Goal: Task Accomplishment & Management: Use online tool/utility

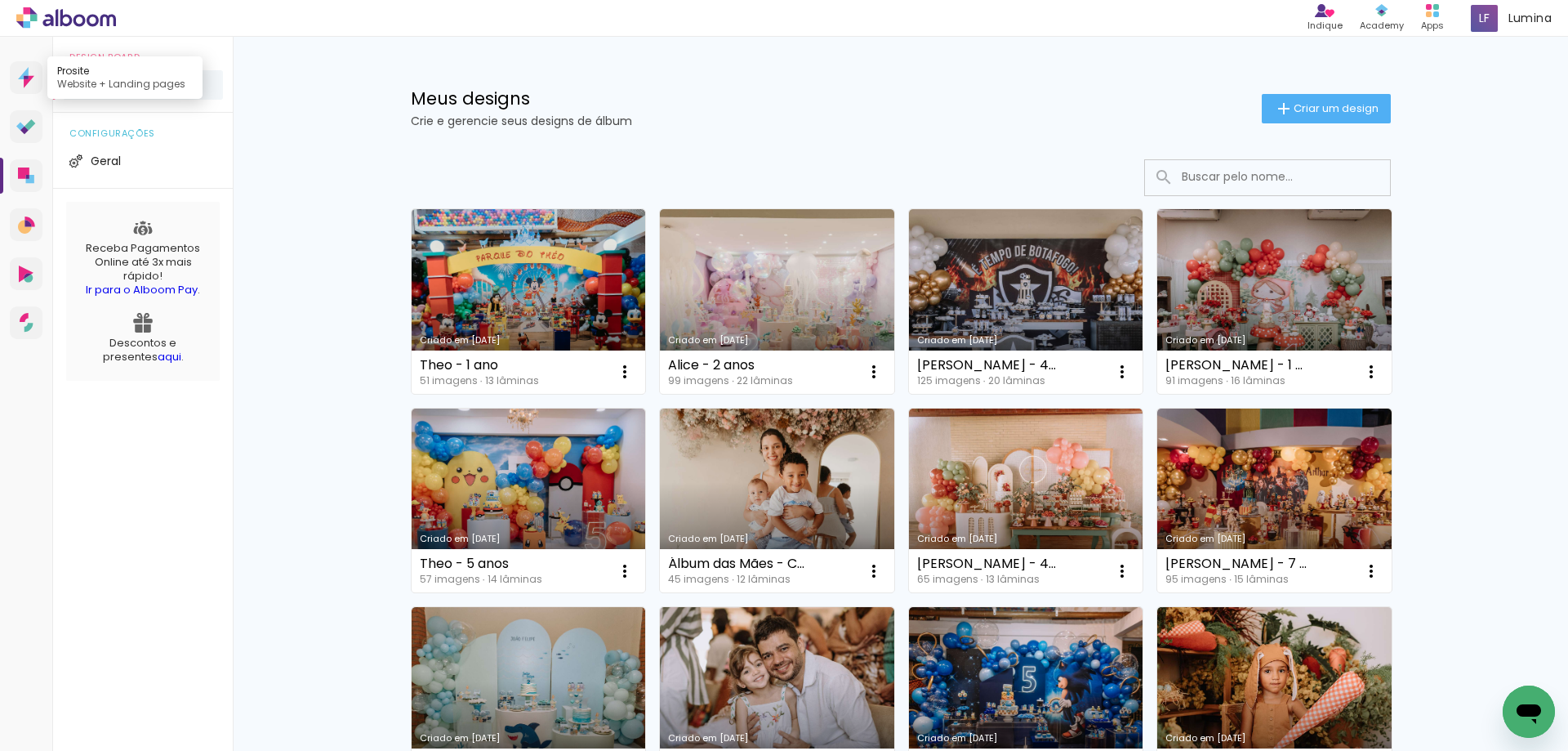
click at [20, 86] on icon at bounding box center [26, 78] width 16 height 22
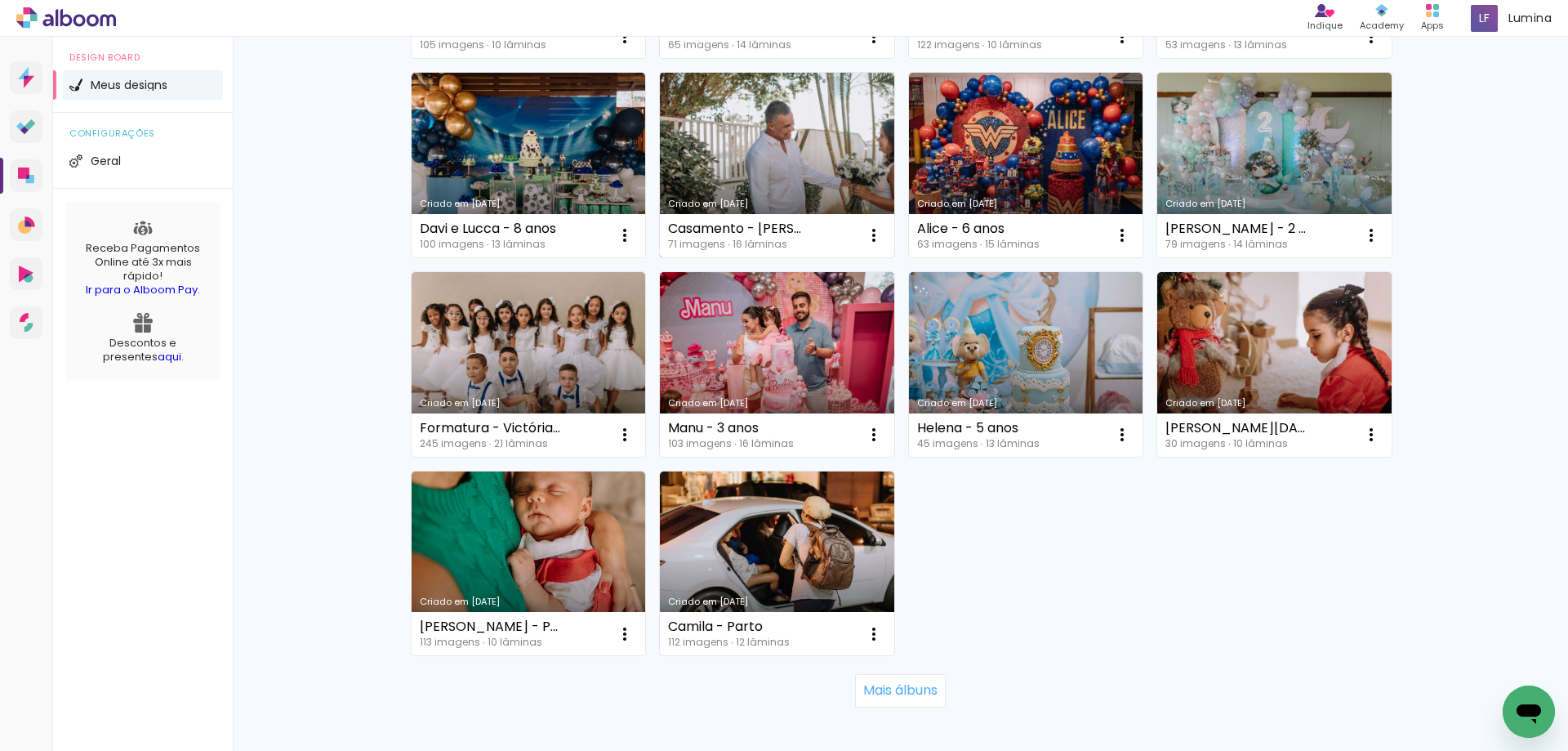
scroll to position [980, 0]
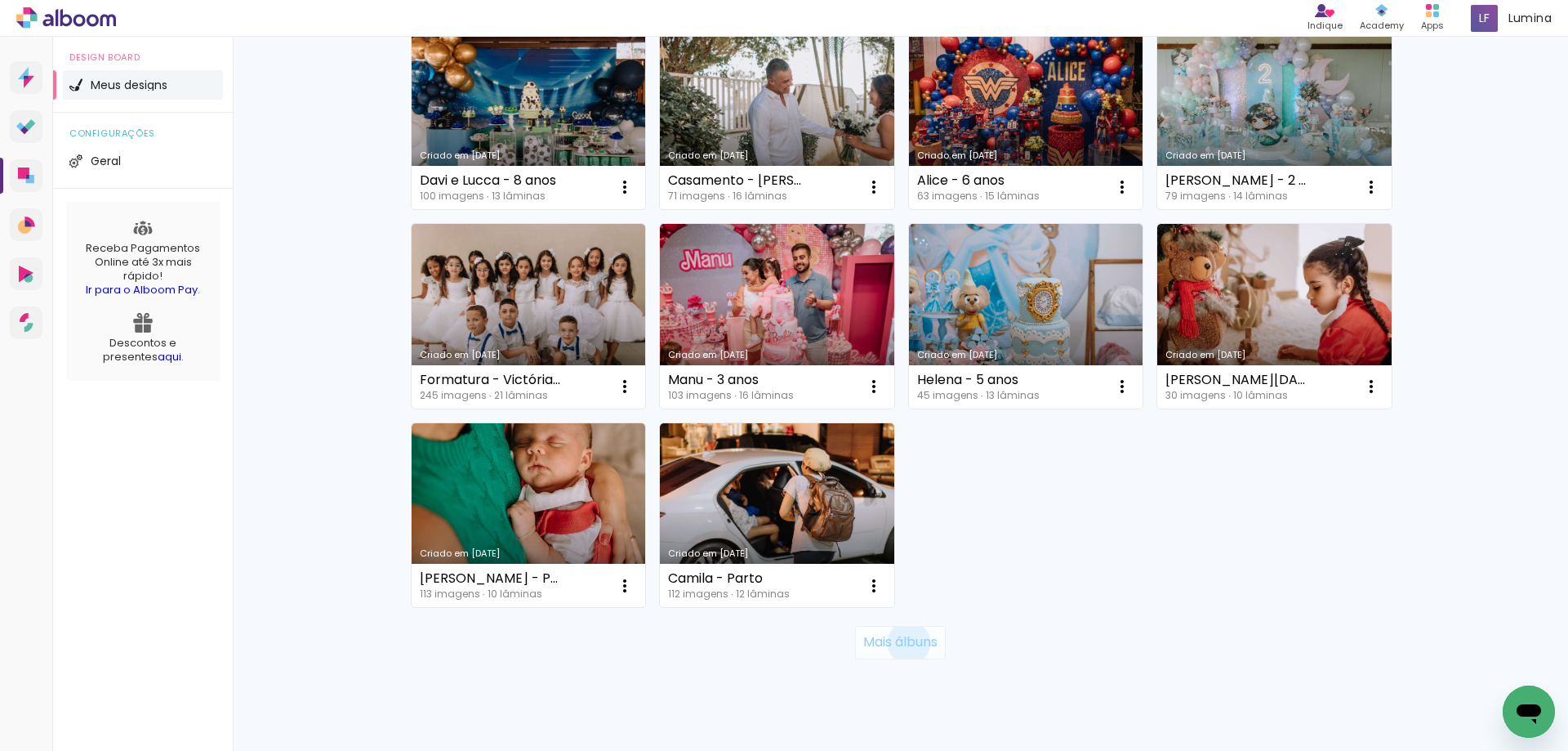
click at [0, 0] on slot "Mais álbuns" at bounding box center [0, 0] width 0 height 0
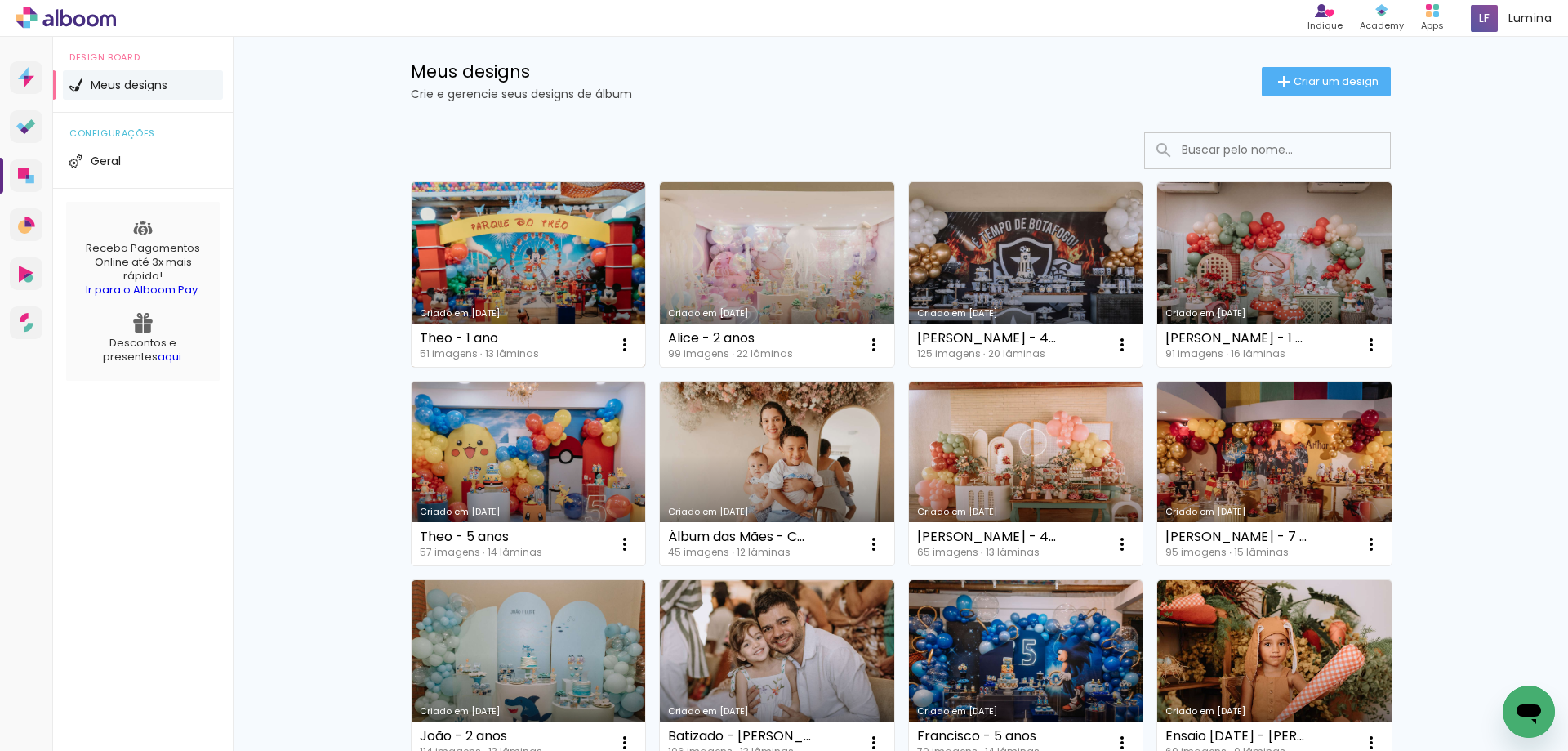
scroll to position [0, 0]
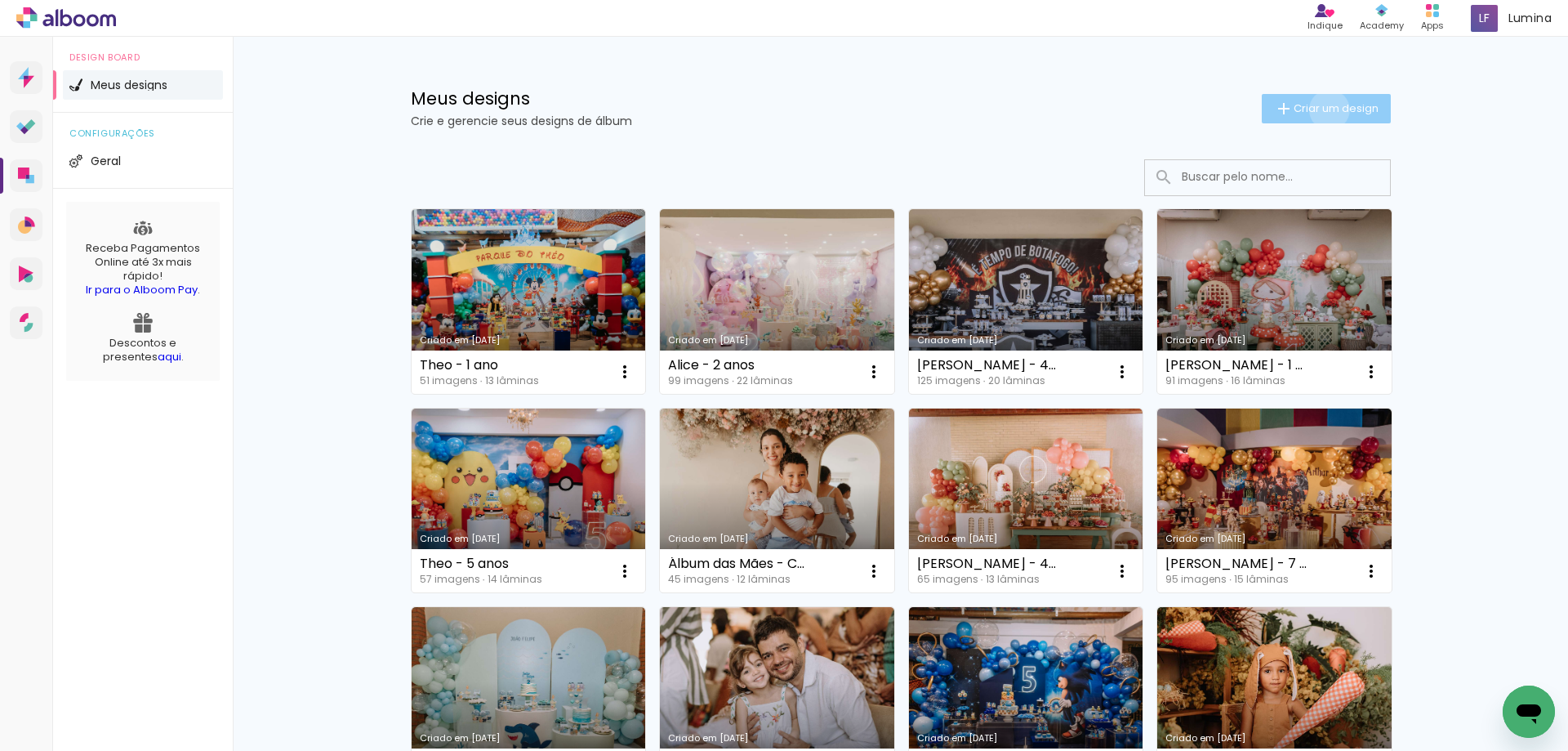
click at [1320, 109] on span "Criar um design" at bounding box center [1336, 109] width 85 height 10
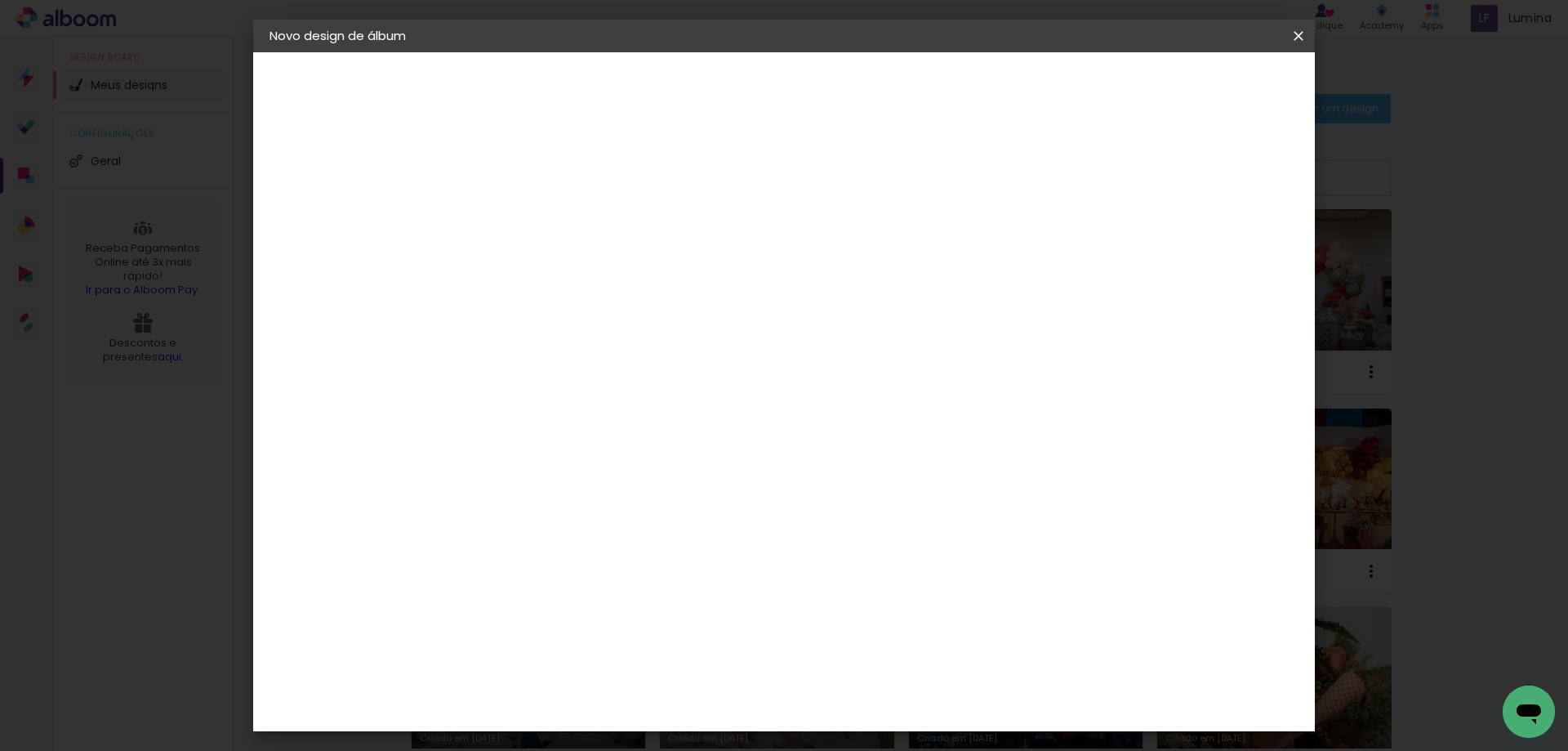
click at [536, 215] on input at bounding box center [536, 219] width 0 height 25
type input "a"
type input "Alice - 6 anos"
type paper-input "Alice - 6 anos"
click at [704, 74] on paper-button "Avançar" at bounding box center [664, 86] width 80 height 28
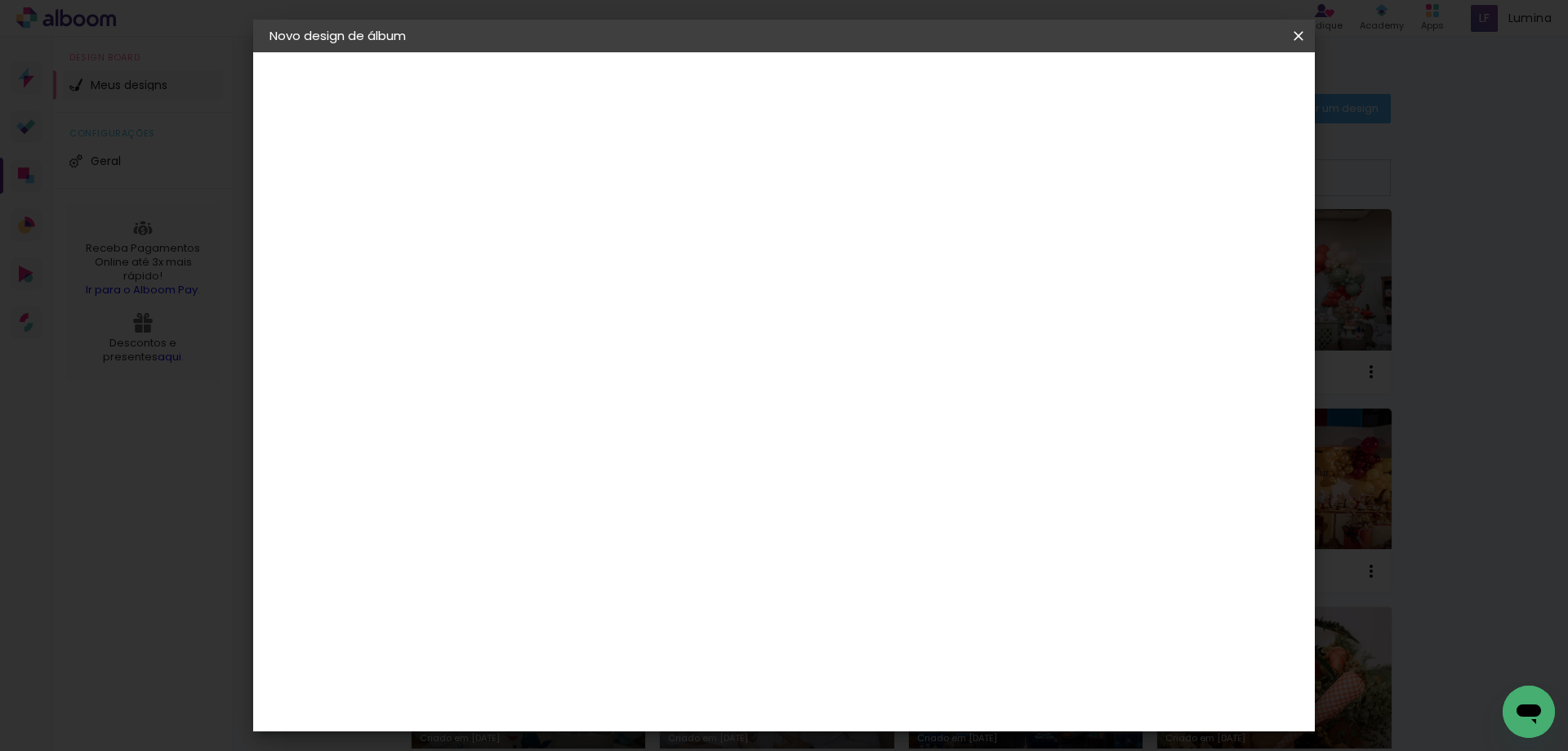
click at [548, 316] on input at bounding box center [579, 311] width 165 height 21
type input "dre"
type paper-input "dre"
click at [561, 366] on div "DreambooksPro" at bounding box center [579, 369] width 106 height 13
click at [0, 0] on slot "Avançar" at bounding box center [0, 0] width 0 height 0
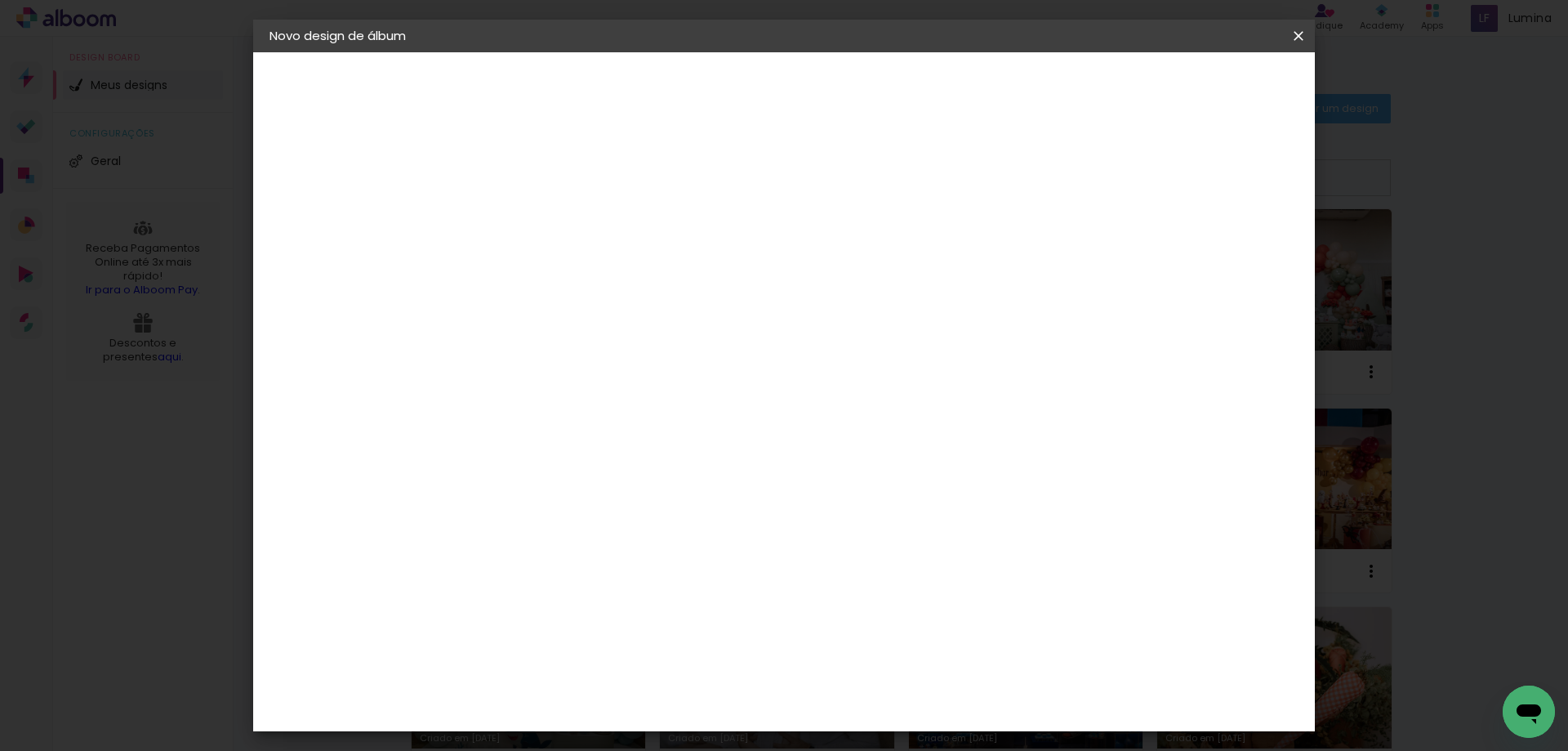
click at [600, 272] on input "text" at bounding box center [568, 284] width 64 height 25
click at [800, 277] on paper-item "Álbum" at bounding box center [889, 271] width 326 height 33
type input "Álbum"
click at [647, 709] on span "20 × 20" at bounding box center [609, 725] width 76 height 34
click at [803, 76] on paper-button "Avançar" at bounding box center [763, 86] width 80 height 28
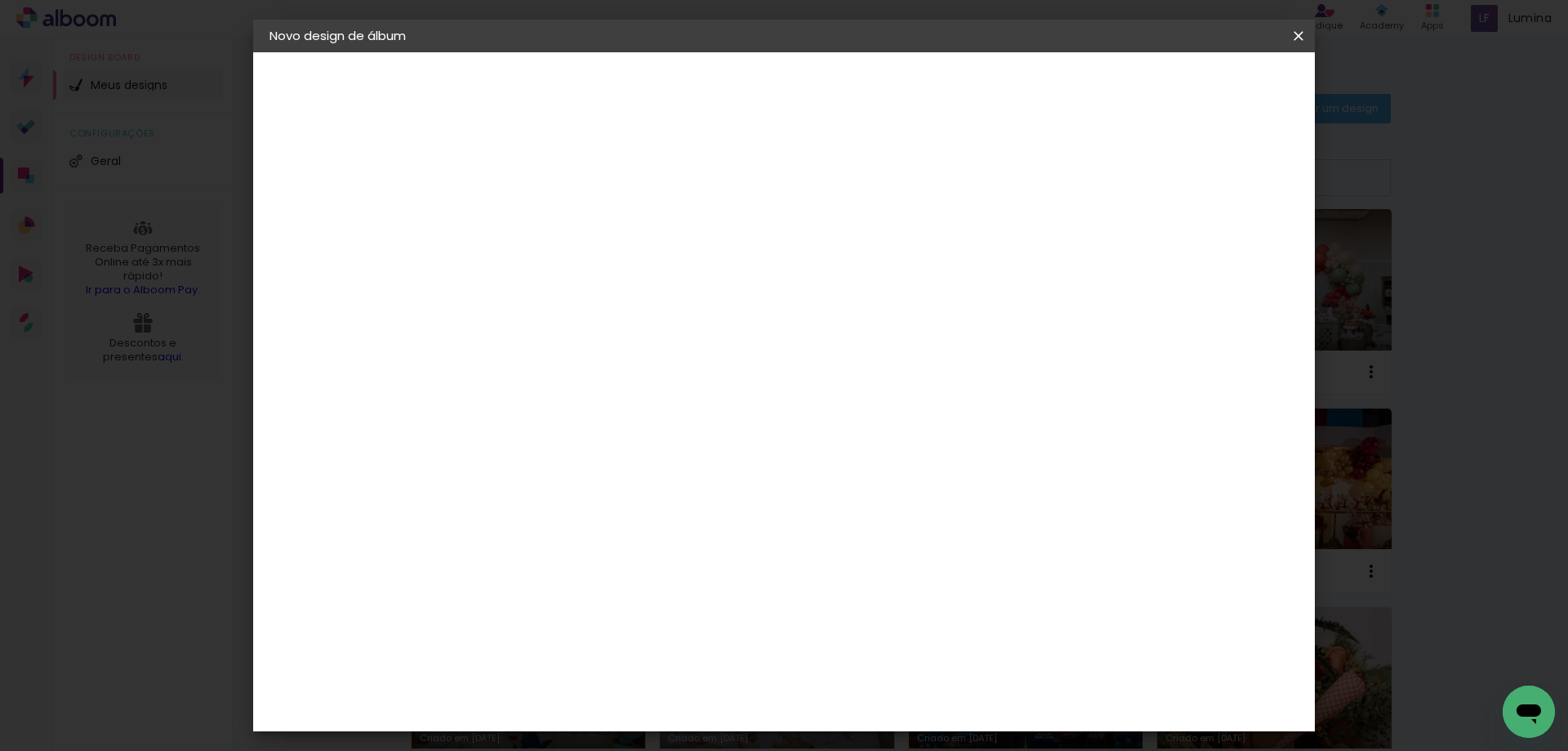
click at [1197, 81] on span "Iniciar design" at bounding box center [1160, 86] width 74 height 11
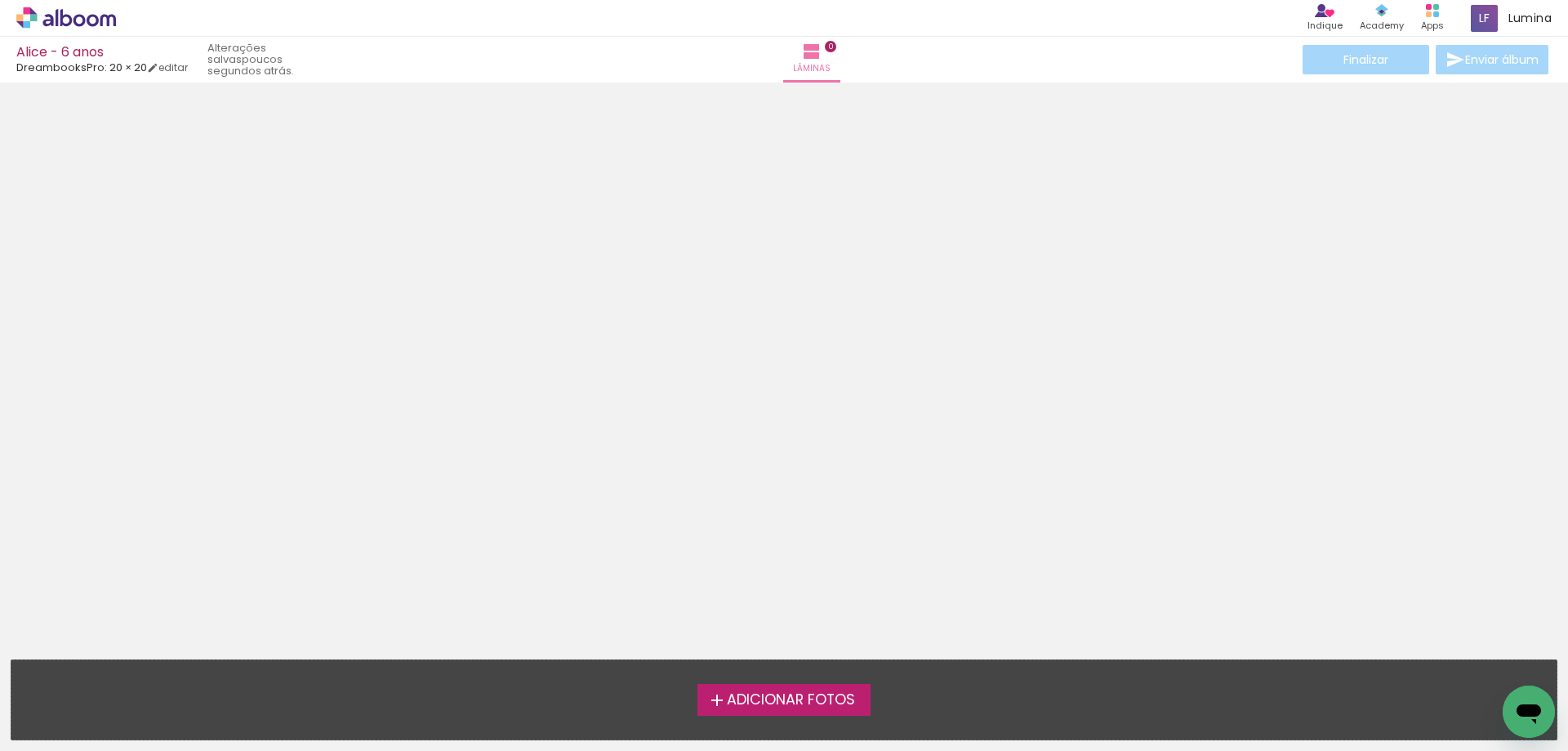
click at [772, 701] on span "Adicionar Fotos" at bounding box center [790, 699] width 128 height 15
click at [0, 0] on input "file" at bounding box center [0, 0] width 0 height 0
click at [799, 700] on span "Adicionar Fotos" at bounding box center [790, 699] width 128 height 15
click at [0, 0] on input "file" at bounding box center [0, 0] width 0 height 0
click at [743, 686] on label "Adicionar Fotos" at bounding box center [784, 699] width 174 height 31
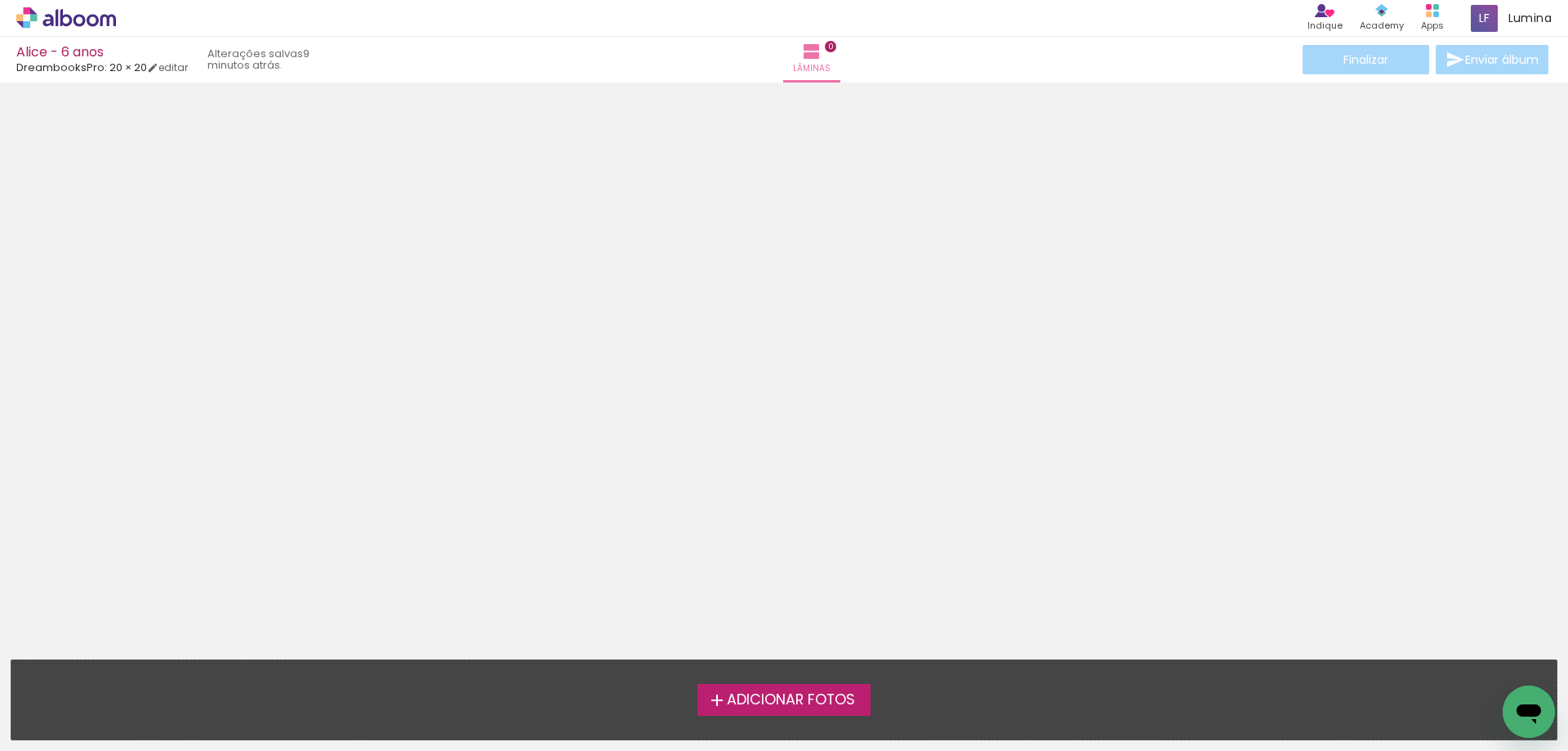
click at [0, 0] on input "file" at bounding box center [0, 0] width 0 height 0
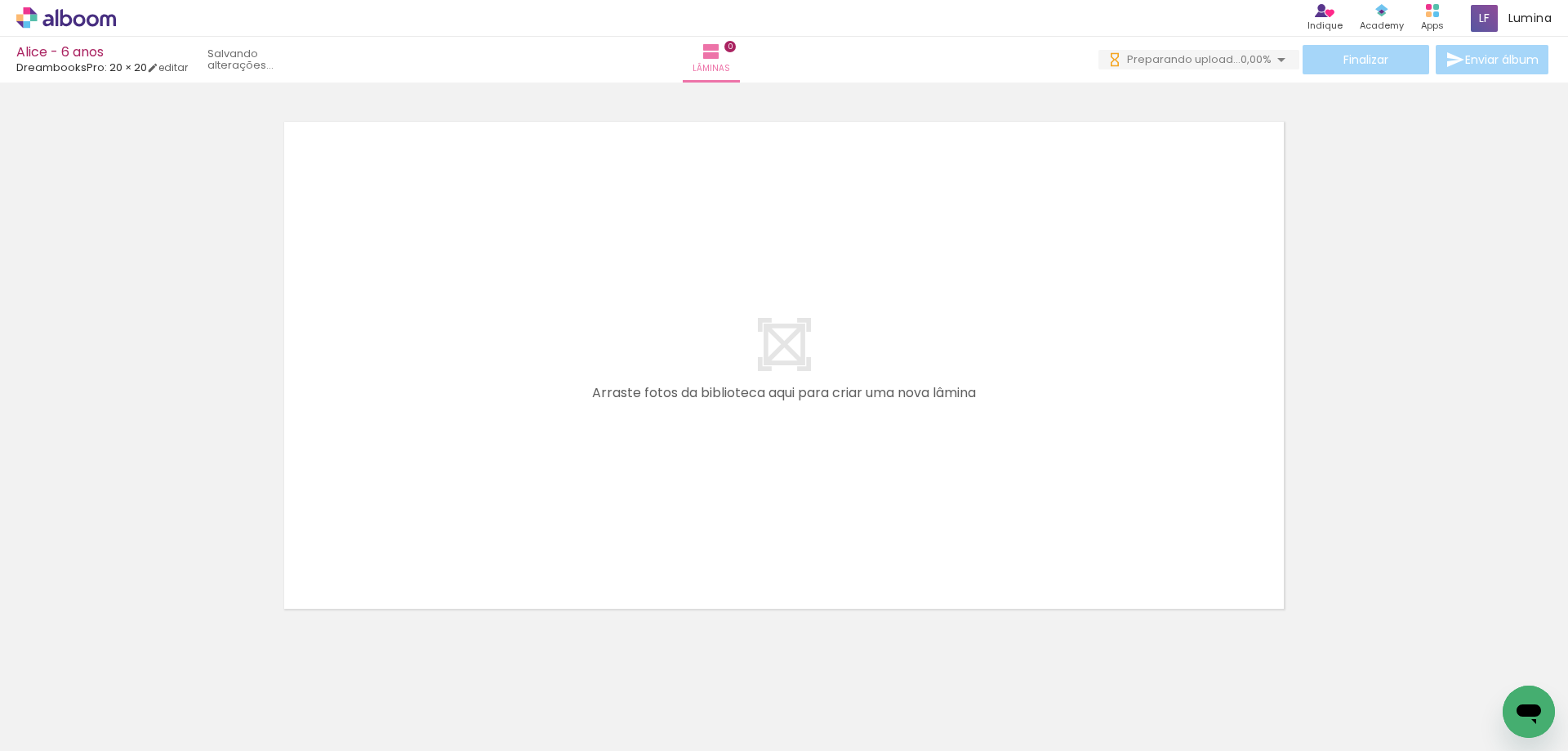
click at [59, 729] on span "Adicionar Fotos" at bounding box center [58, 729] width 49 height 18
click at [0, 0] on input "file" at bounding box center [0, 0] width 0 height 0
click at [47, 724] on span "Adicionar Fotos" at bounding box center [58, 729] width 49 height 18
click at [0, 0] on input "file" at bounding box center [0, 0] width 0 height 0
click at [54, 731] on span "Adicionar Fotos" at bounding box center [58, 729] width 49 height 18
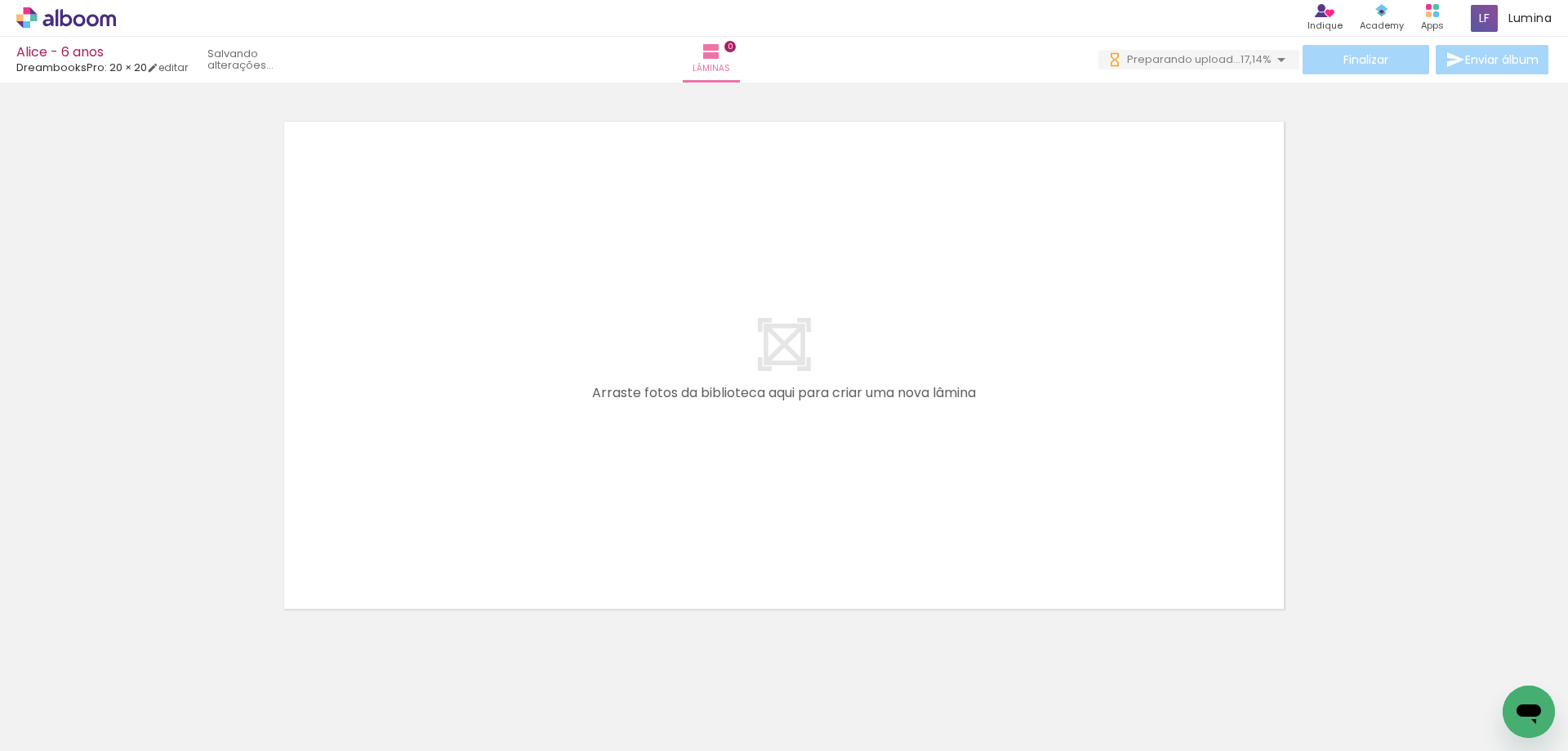
click at [0, 0] on input "file" at bounding box center [0, 0] width 0 height 0
click at [37, 731] on span "Adicionar Fotos" at bounding box center [58, 729] width 49 height 18
click at [0, 0] on input "file" at bounding box center [0, 0] width 0 height 0
click at [63, 733] on span "Adicionar Fotos" at bounding box center [58, 729] width 49 height 18
click at [0, 0] on input "file" at bounding box center [0, 0] width 0 height 0
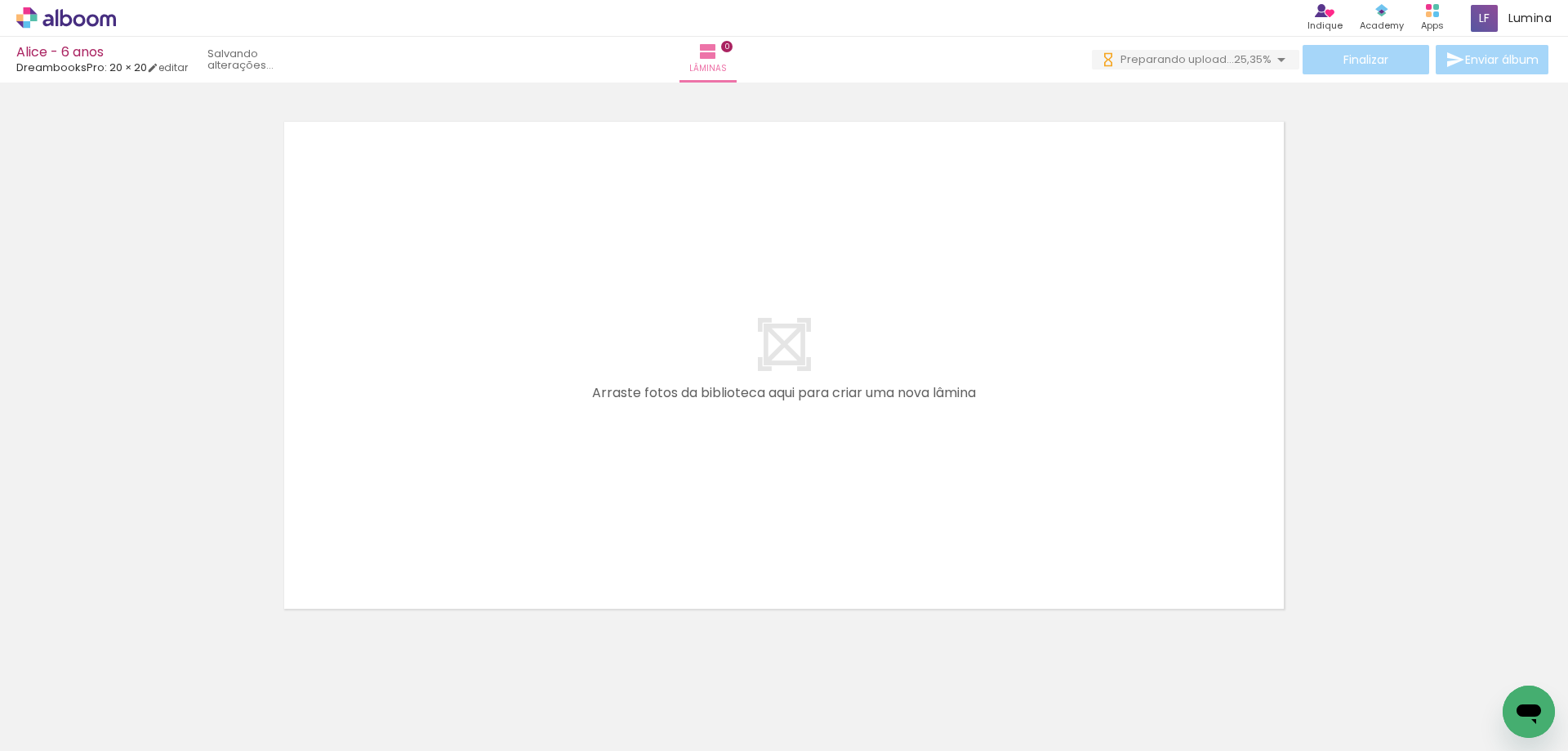
click at [46, 733] on span "Adicionar Fotos" at bounding box center [58, 729] width 49 height 18
click at [0, 0] on input "file" at bounding box center [0, 0] width 0 height 0
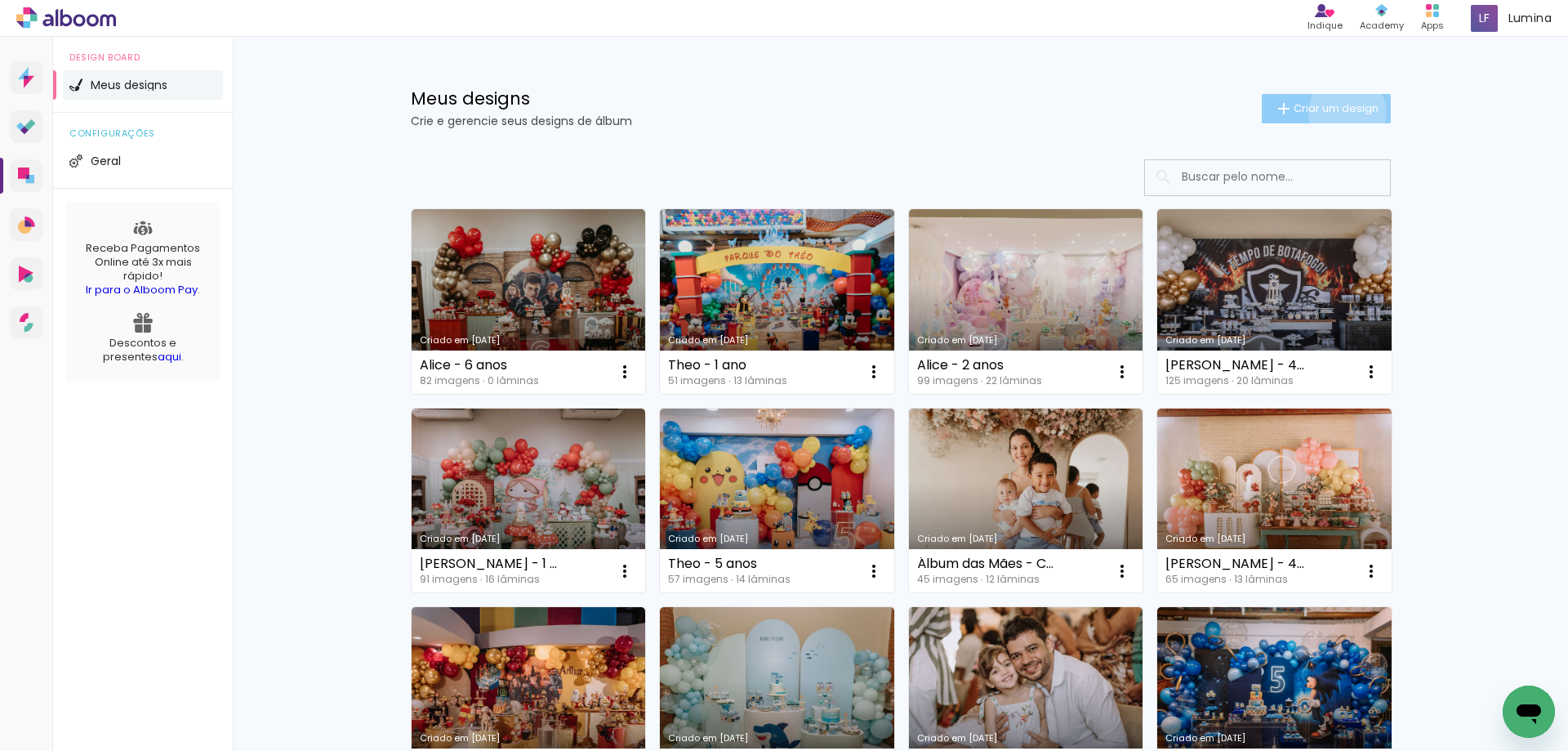
click at [1338, 112] on span "Criar um design" at bounding box center [1336, 109] width 85 height 10
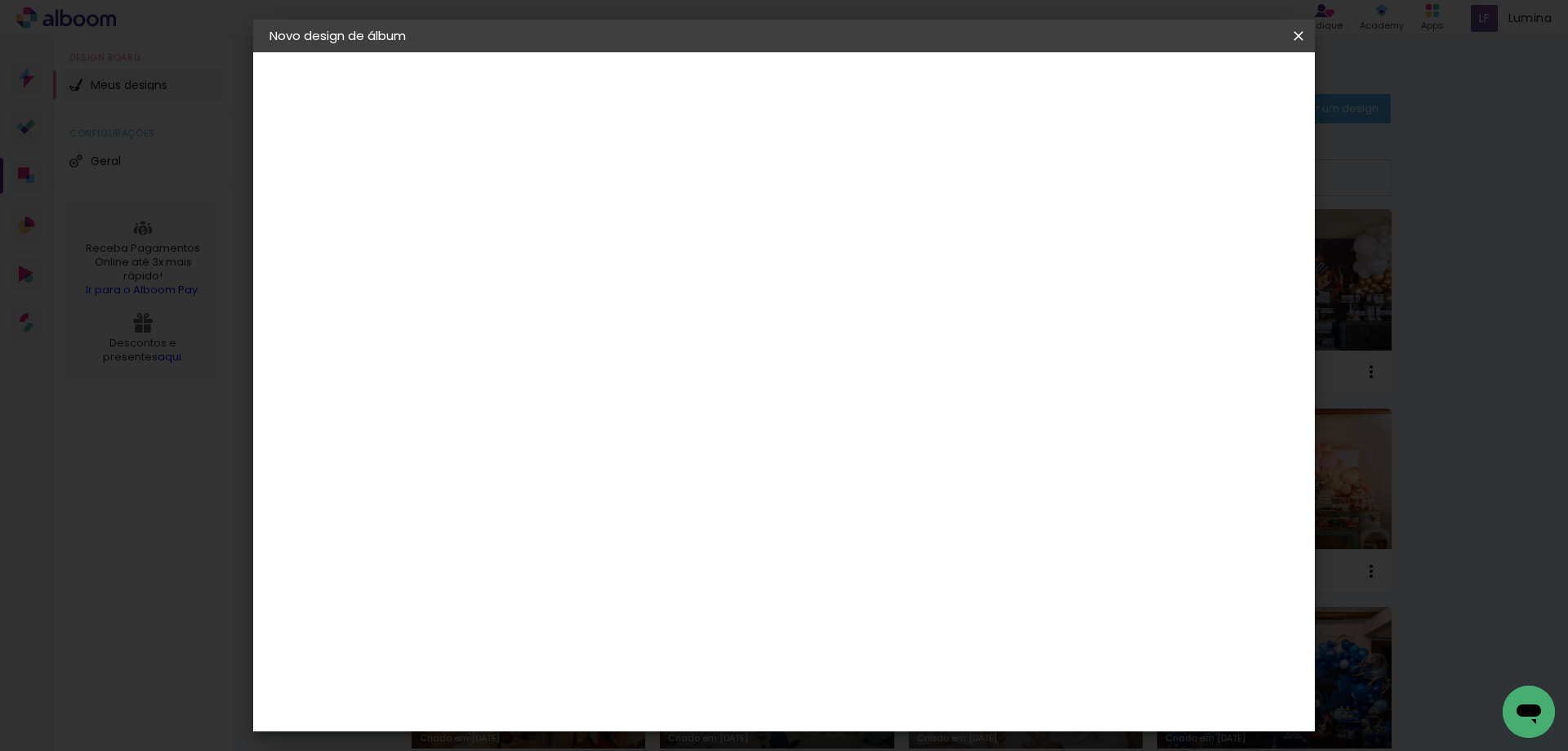
click at [536, 232] on div at bounding box center [536, 233] width 0 height 2
click at [0, 0] on iron-icon at bounding box center [0, 0] width 0 height 0
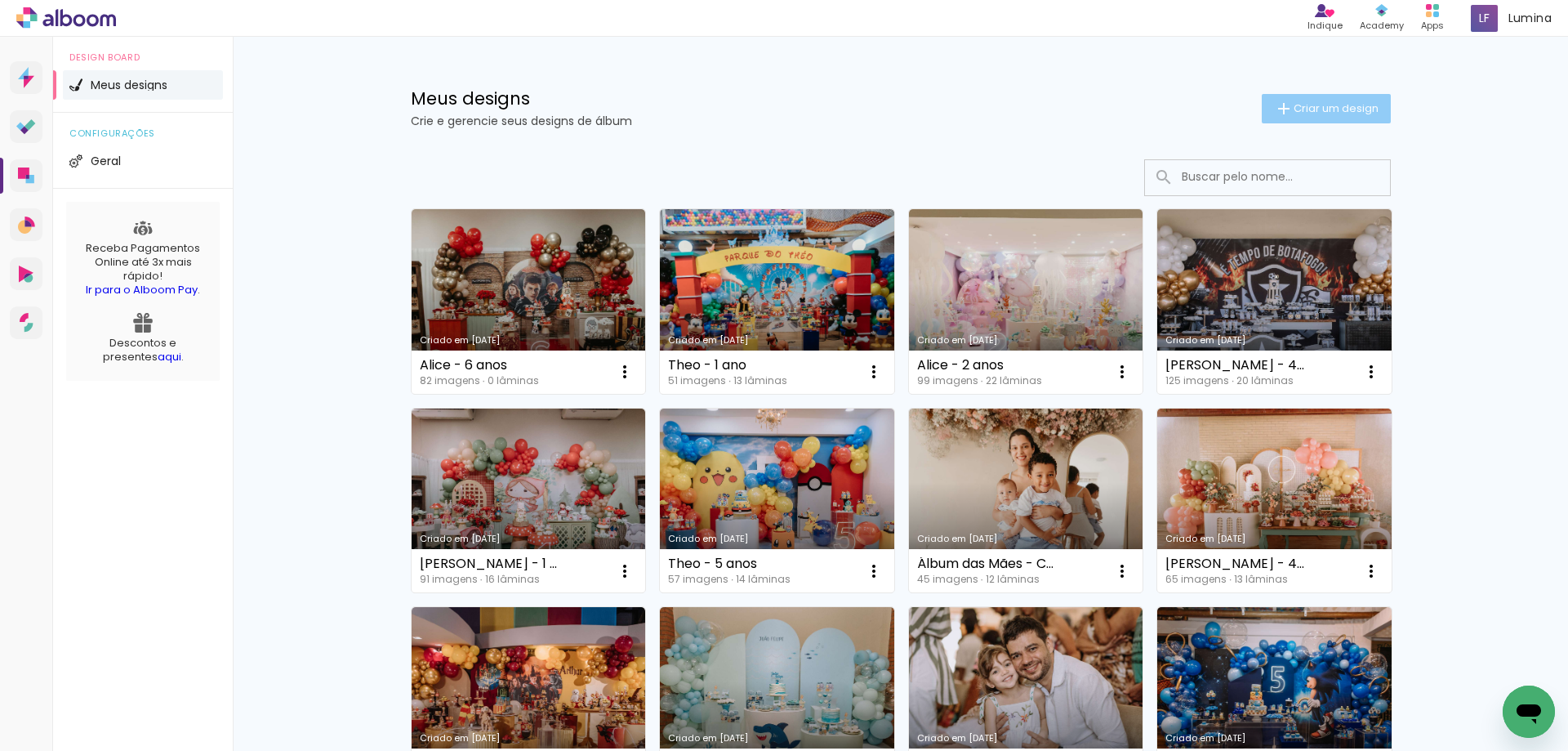
click at [1351, 105] on span "Criar um design" at bounding box center [1336, 109] width 85 height 10
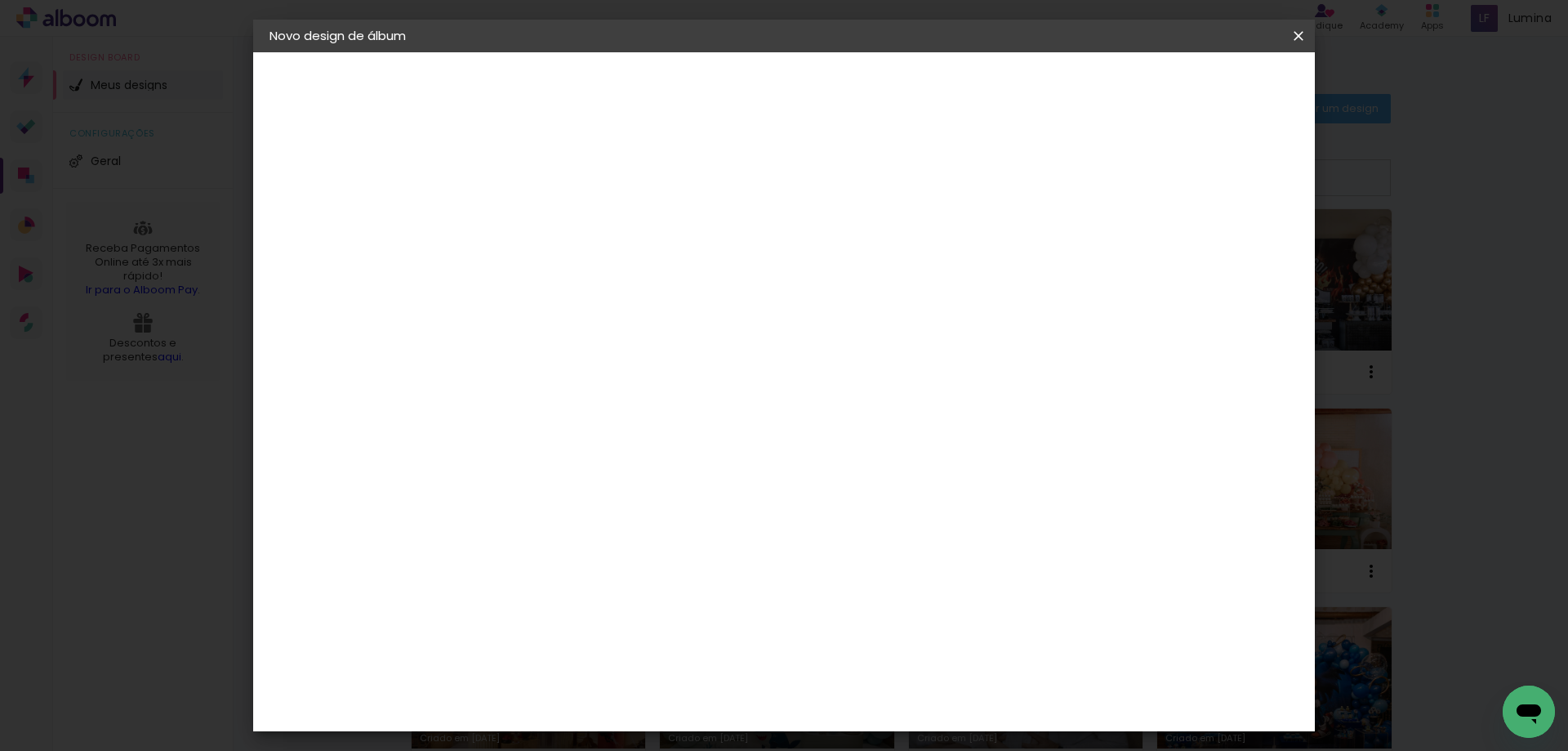
click at [536, 220] on input at bounding box center [536, 219] width 0 height 25
type input "Casamento - Ju e Tom"
type paper-input "Casamento - Ju e Tom"
click at [0, 0] on header "Informações Dê um título ao seu álbum. Avançar" at bounding box center [0, 0] width 0 height 0
click at [0, 0] on slot "Avançar" at bounding box center [0, 0] width 0 height 0
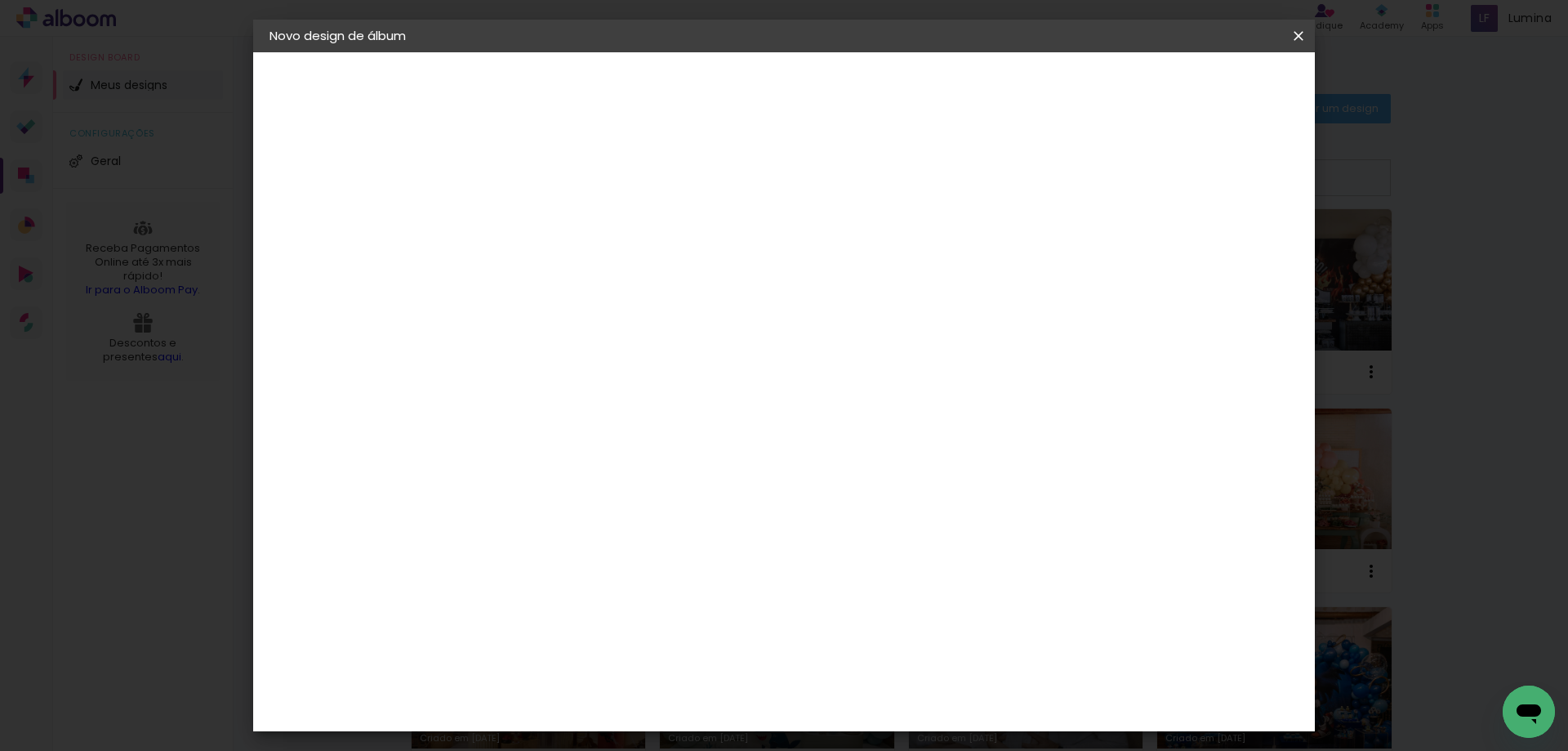
click at [634, 280] on paper-input-container at bounding box center [578, 262] width 177 height 37
click at [629, 313] on input at bounding box center [579, 311] width 165 height 21
type input "dre"
type paper-input "dre"
click at [632, 366] on div "DreambooksPro" at bounding box center [579, 369] width 106 height 13
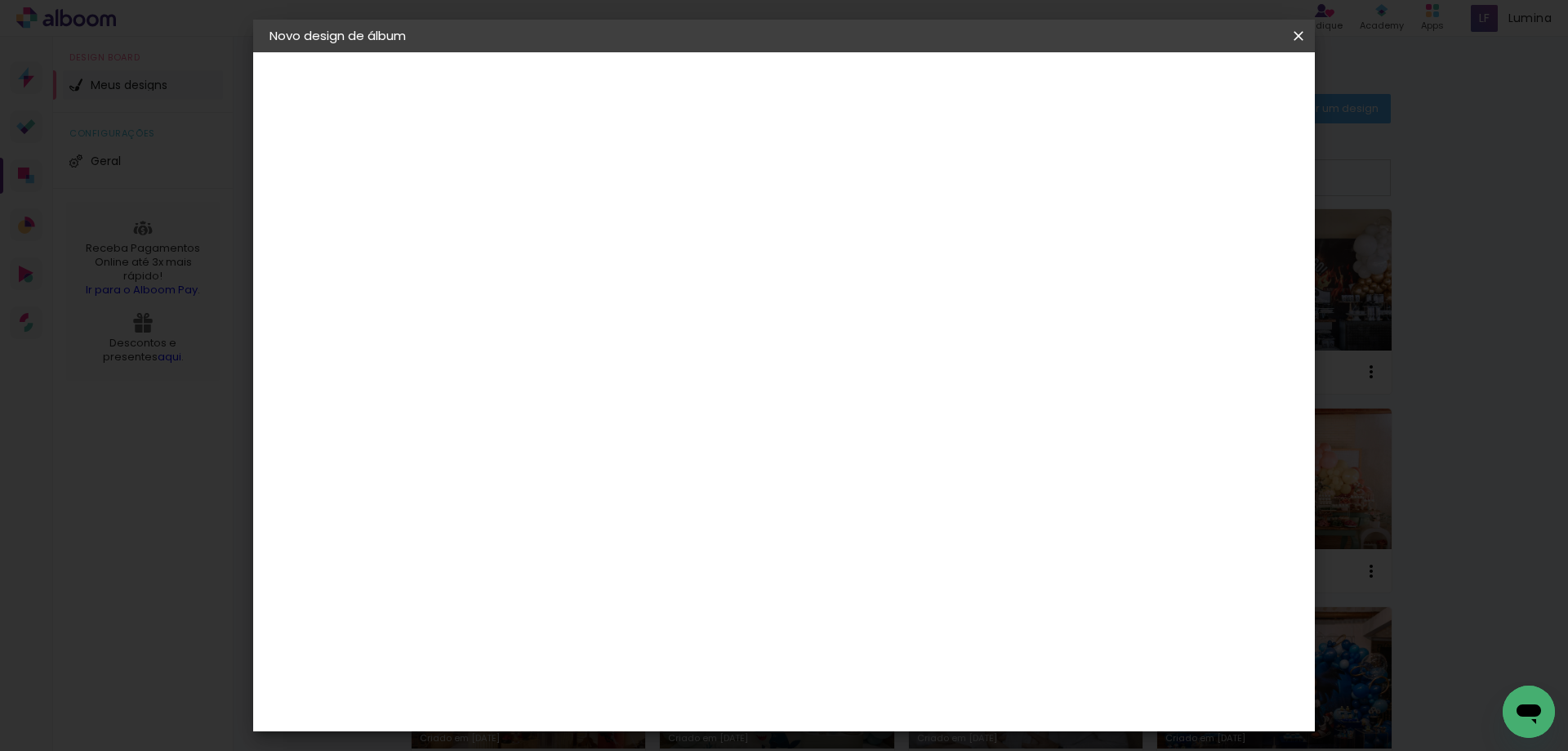
click at [829, 101] on header "Fornecedor Escolha um fornecedor ou avance com o tamanho livre. Voltar Avançar" at bounding box center [648, 108] width 363 height 110
click at [0, 0] on slot "Avançar" at bounding box center [0, 0] width 0 height 0
click at [600, 272] on input "text" at bounding box center [568, 284] width 64 height 25
click at [865, 278] on paper-item "Álbum" at bounding box center [889, 271] width 326 height 33
type input "Álbum"
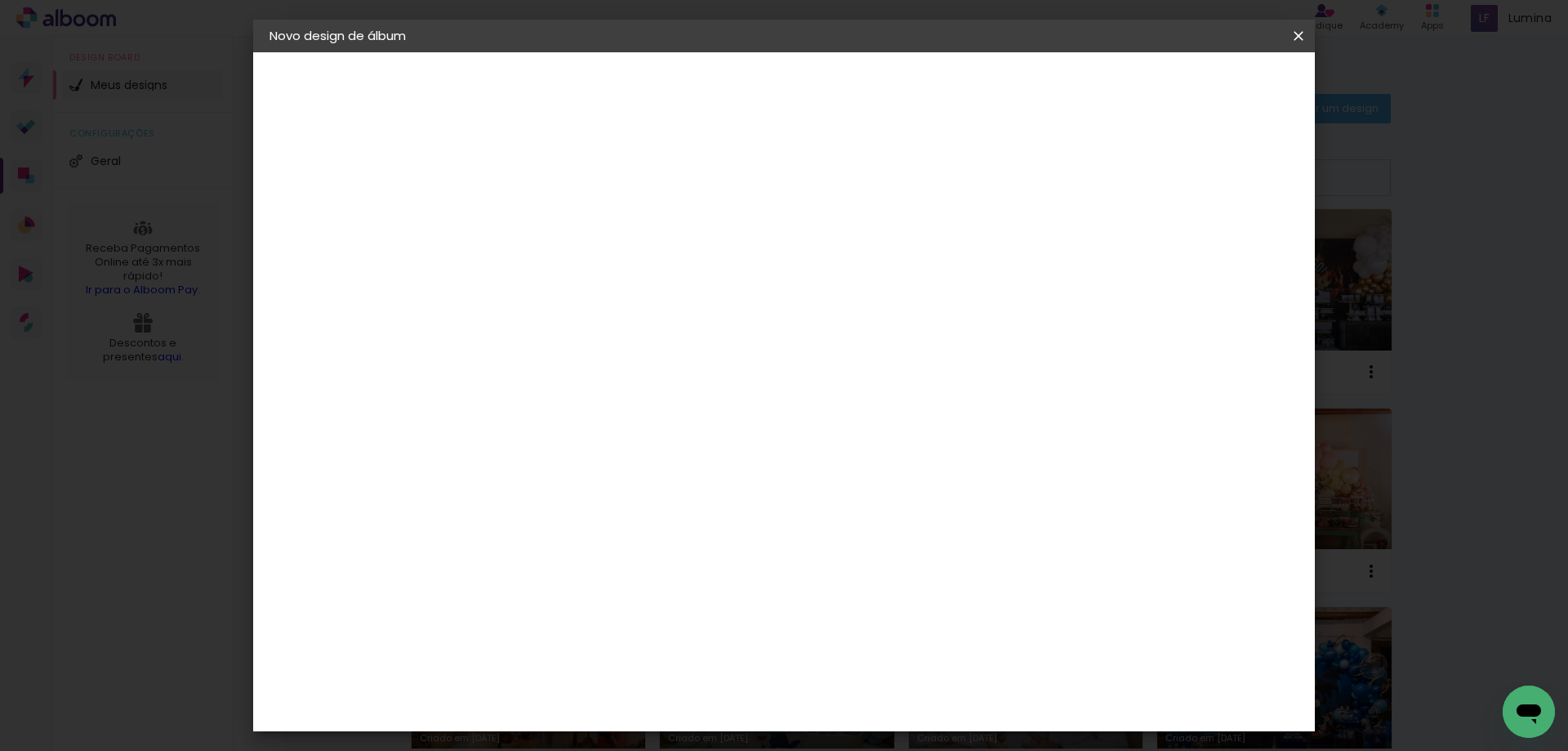
click at [647, 709] on span "20 × 20" at bounding box center [609, 725] width 76 height 34
click at [803, 77] on paper-button "Avançar" at bounding box center [763, 86] width 80 height 28
click at [1197, 81] on span "Iniciar design" at bounding box center [1160, 86] width 74 height 11
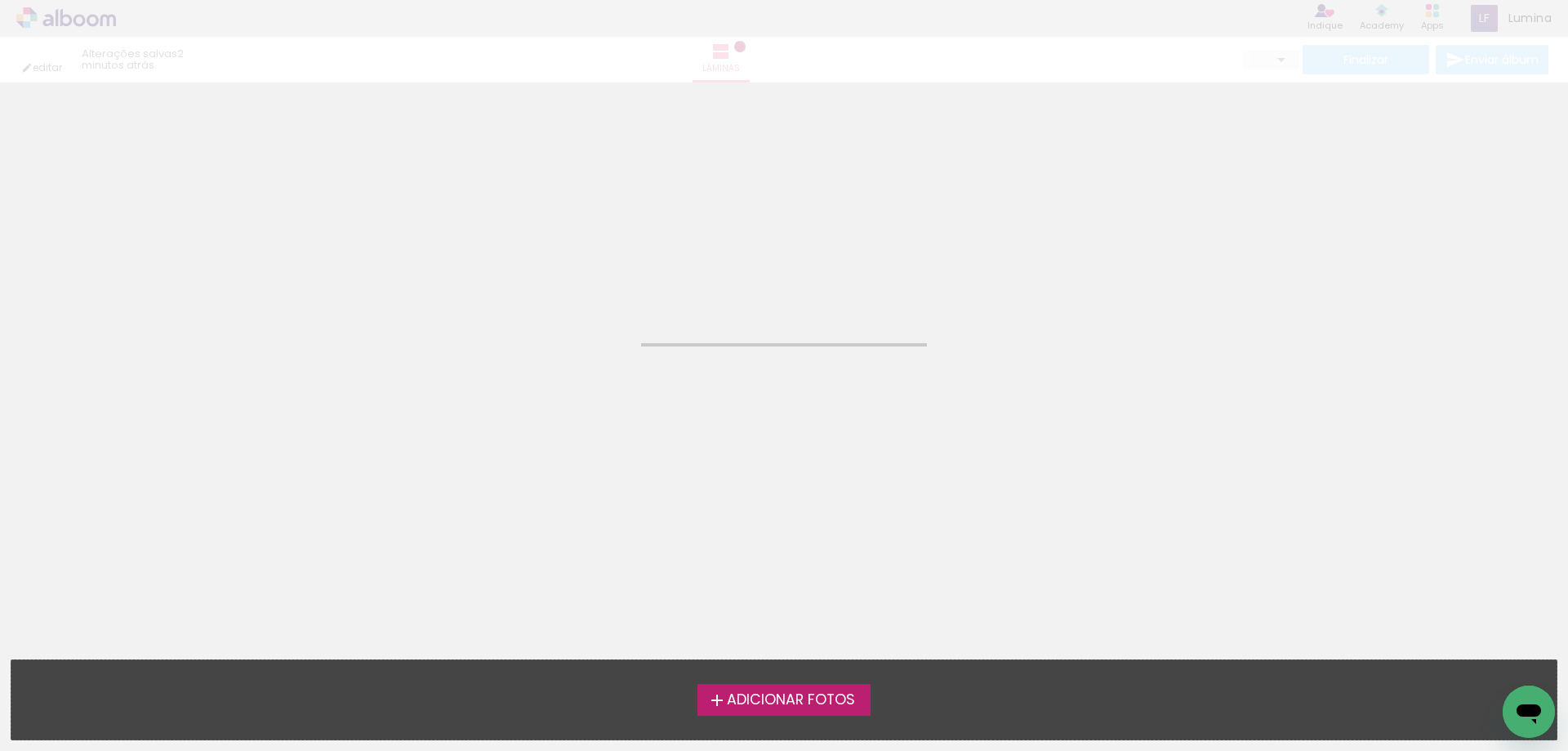
click at [796, 698] on span "Adicionar Fotos" at bounding box center [790, 699] width 128 height 15
click at [0, 0] on input "file" at bounding box center [0, 0] width 0 height 0
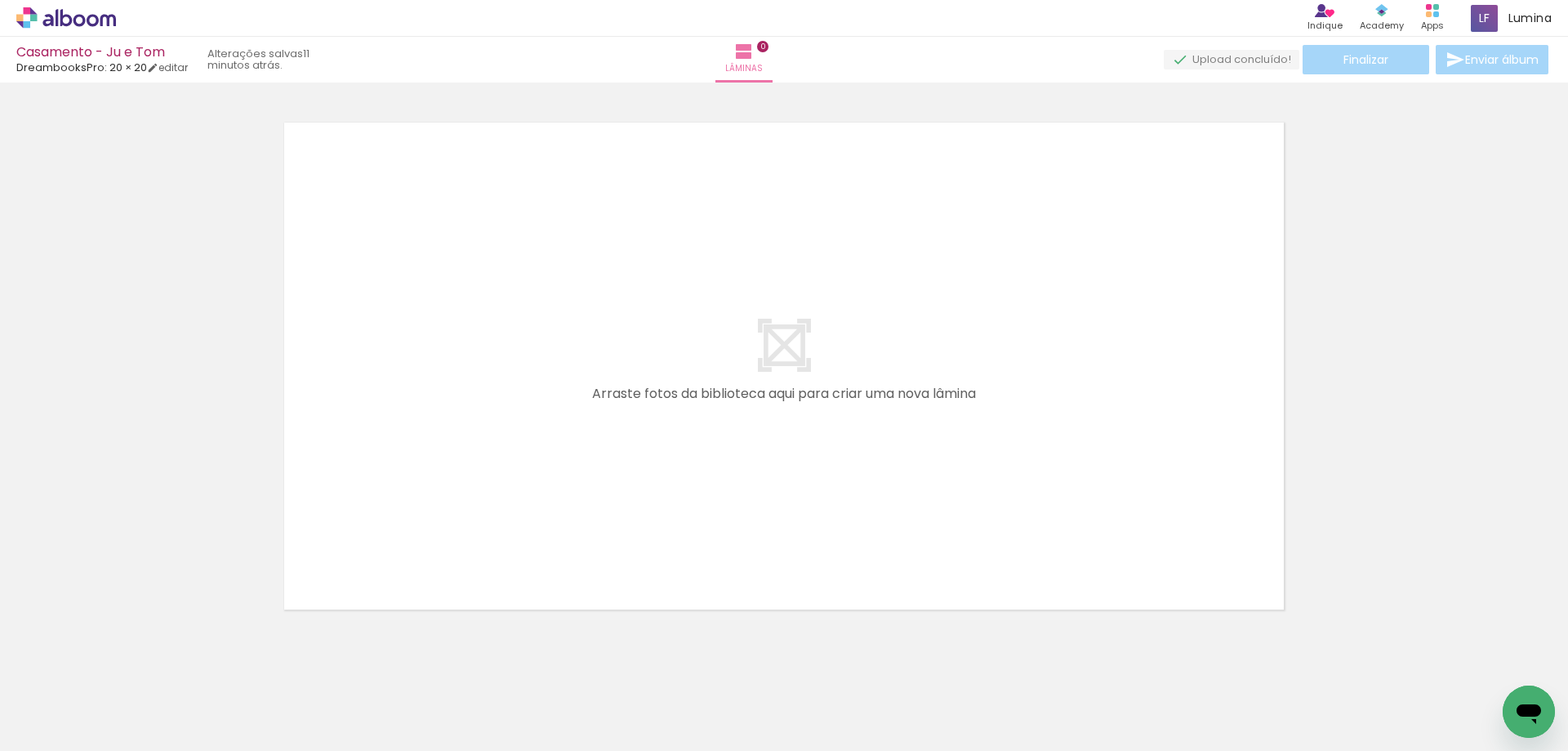
scroll to position [22, 0]
click at [67, 724] on span "Adicionar Fotos" at bounding box center [58, 729] width 49 height 18
click at [0, 0] on input "file" at bounding box center [0, 0] width 0 height 0
click at [85, 736] on paper-button "Adicionar Fotos" at bounding box center [50, 729] width 79 height 26
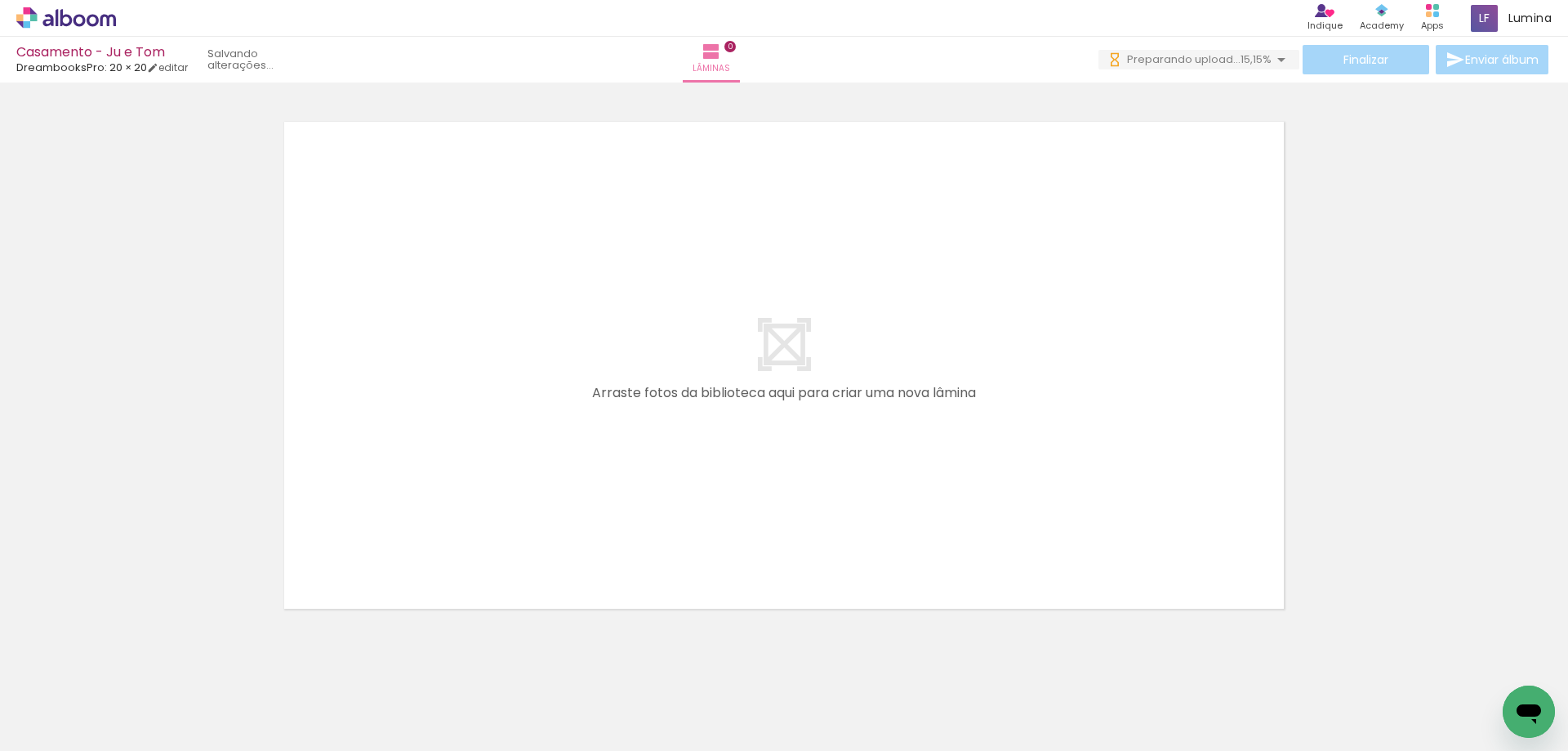
click at [0, 0] on input "file" at bounding box center [0, 0] width 0 height 0
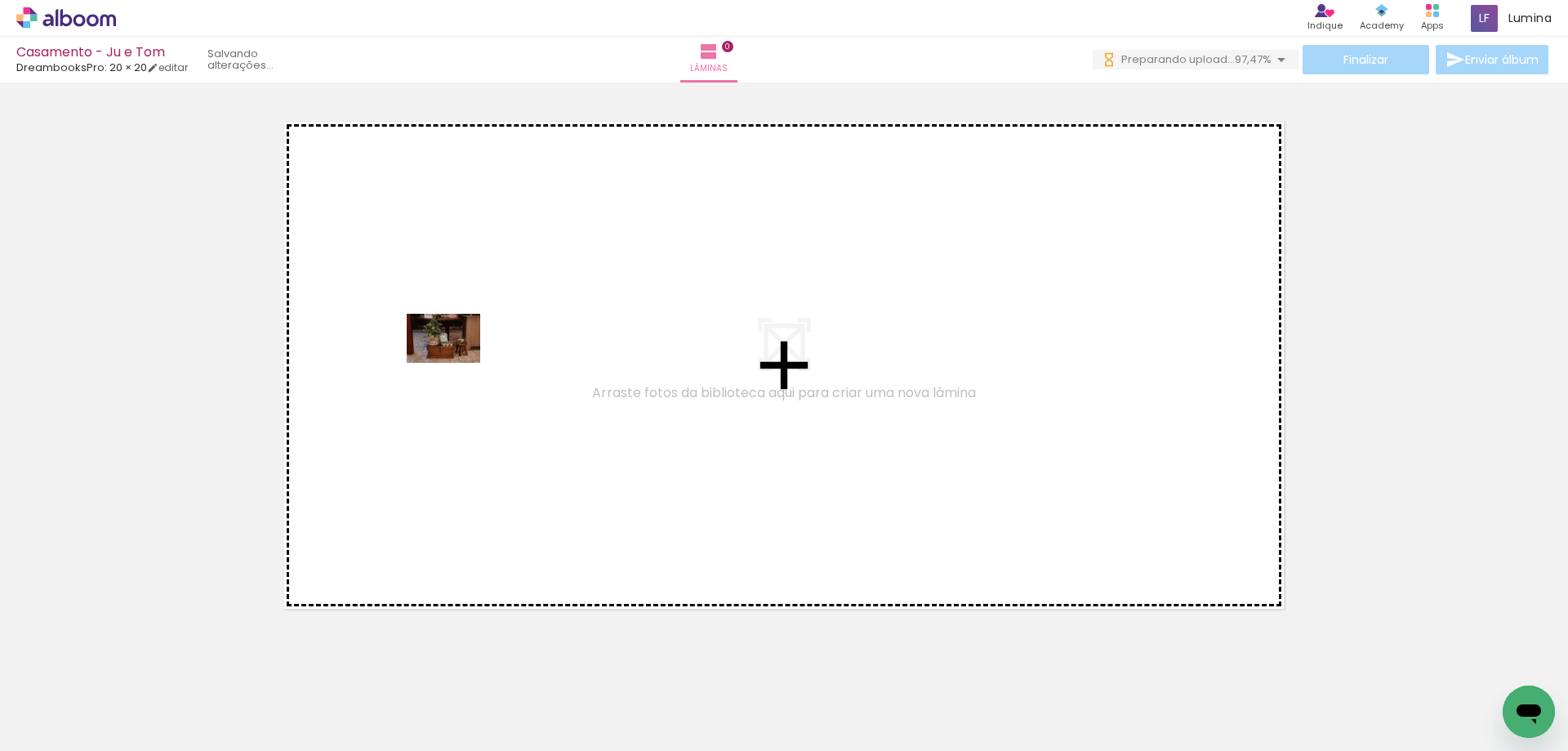
drag, startPoint x: 161, startPoint y: 711, endPoint x: 455, endPoint y: 358, distance: 459.4
click at [455, 358] on quentale-workspace at bounding box center [784, 376] width 1568 height 751
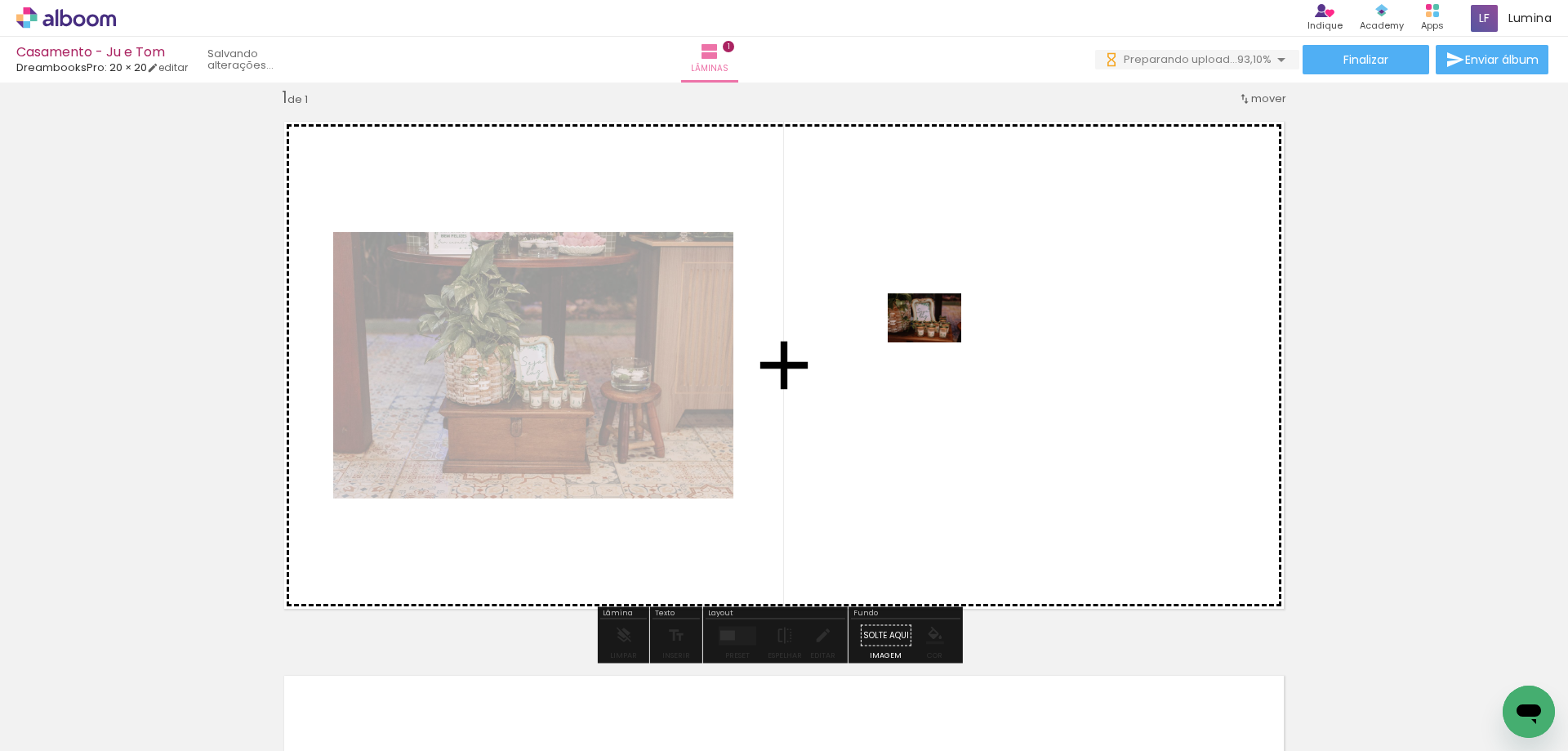
drag, startPoint x: 255, startPoint y: 717, endPoint x: 943, endPoint y: 327, distance: 790.9
click at [943, 327] on quentale-workspace at bounding box center [784, 376] width 1568 height 751
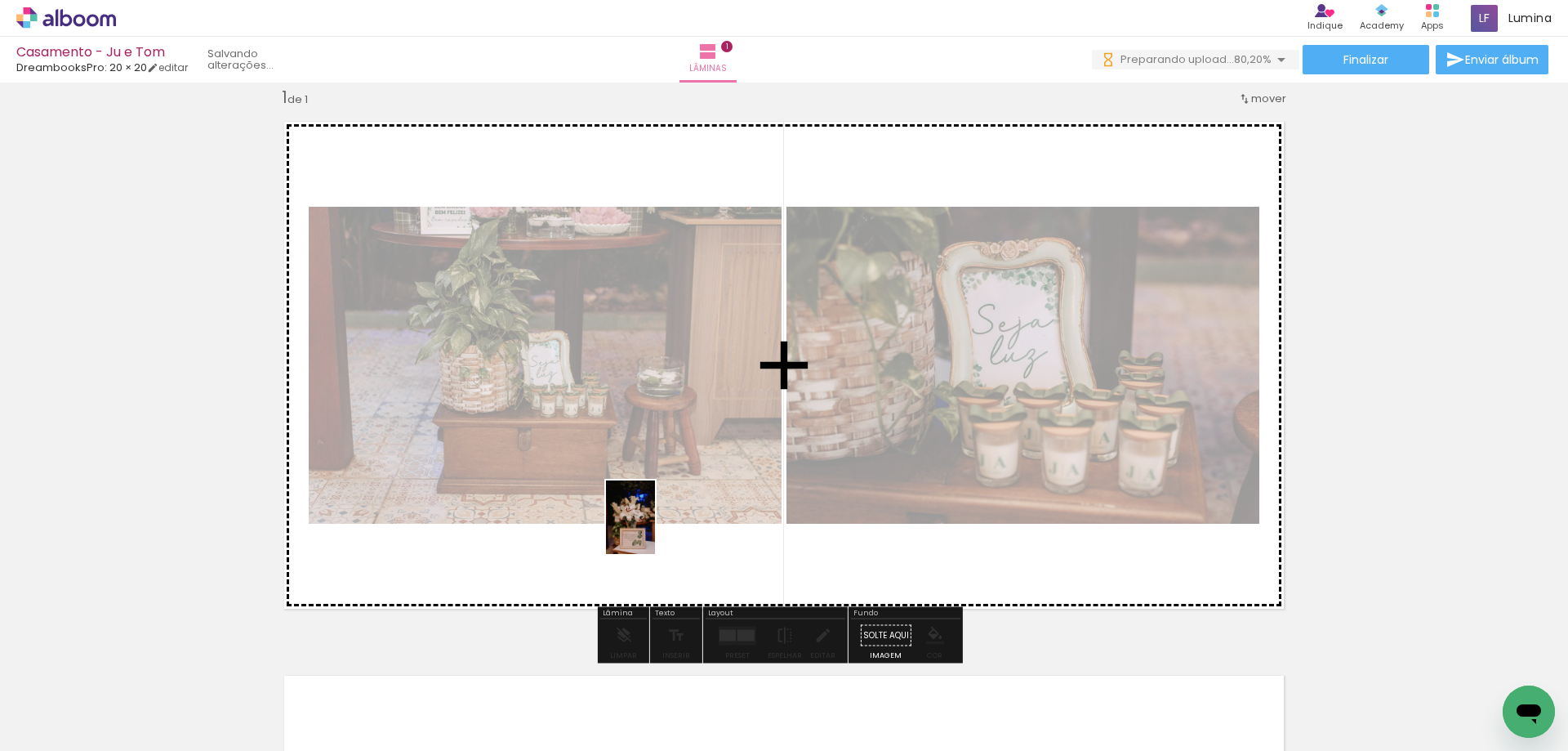
drag, startPoint x: 713, startPoint y: 722, endPoint x: 655, endPoint y: 530, distance: 200.6
click at [655, 530] on quentale-workspace at bounding box center [784, 376] width 1568 height 751
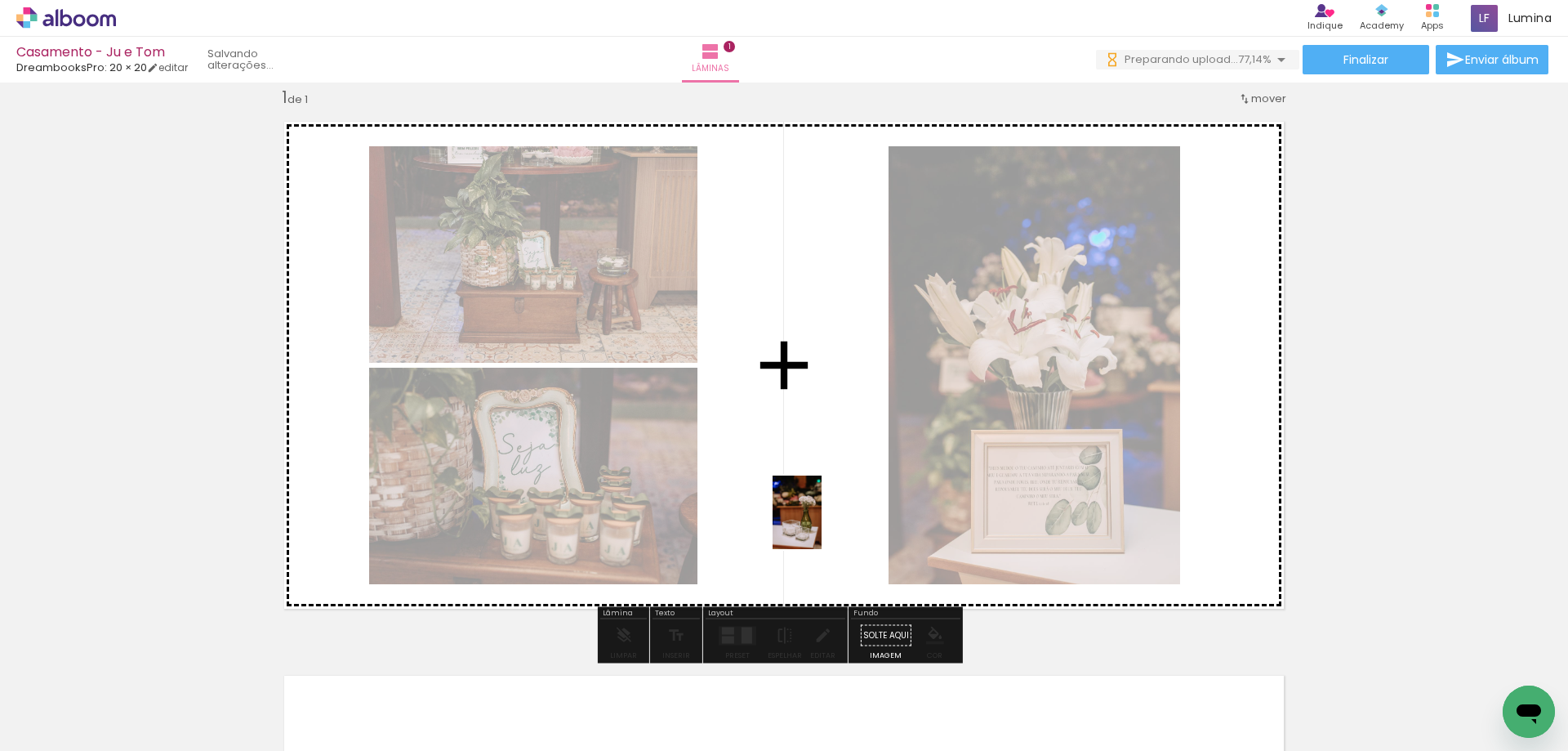
drag, startPoint x: 803, startPoint y: 725, endPoint x: 821, endPoint y: 524, distance: 201.8
click at [821, 524] on quentale-workspace at bounding box center [784, 376] width 1568 height 751
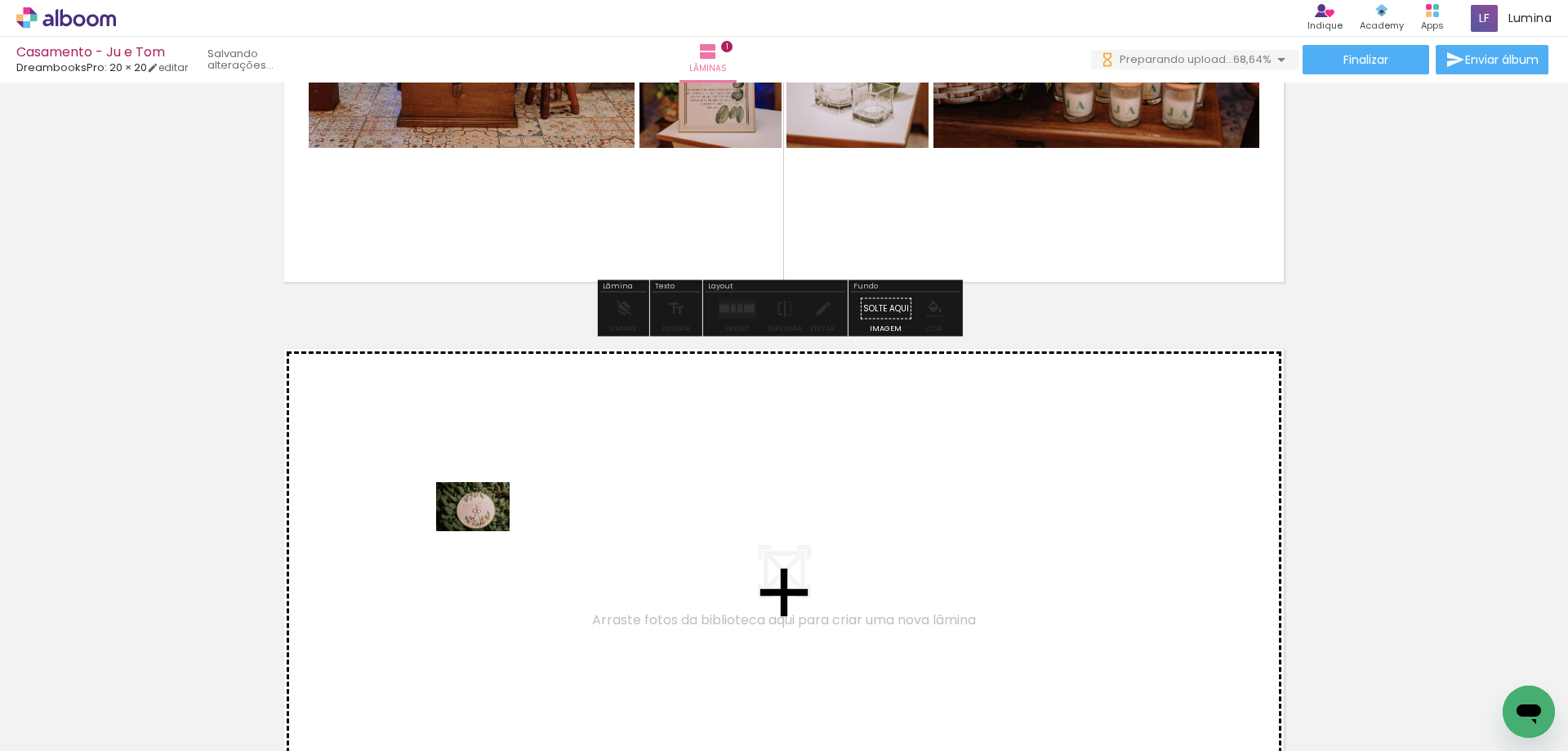
drag, startPoint x: 865, startPoint y: 682, endPoint x: 441, endPoint y: 517, distance: 455.0
click at [441, 517] on quentale-workspace at bounding box center [784, 376] width 1568 height 751
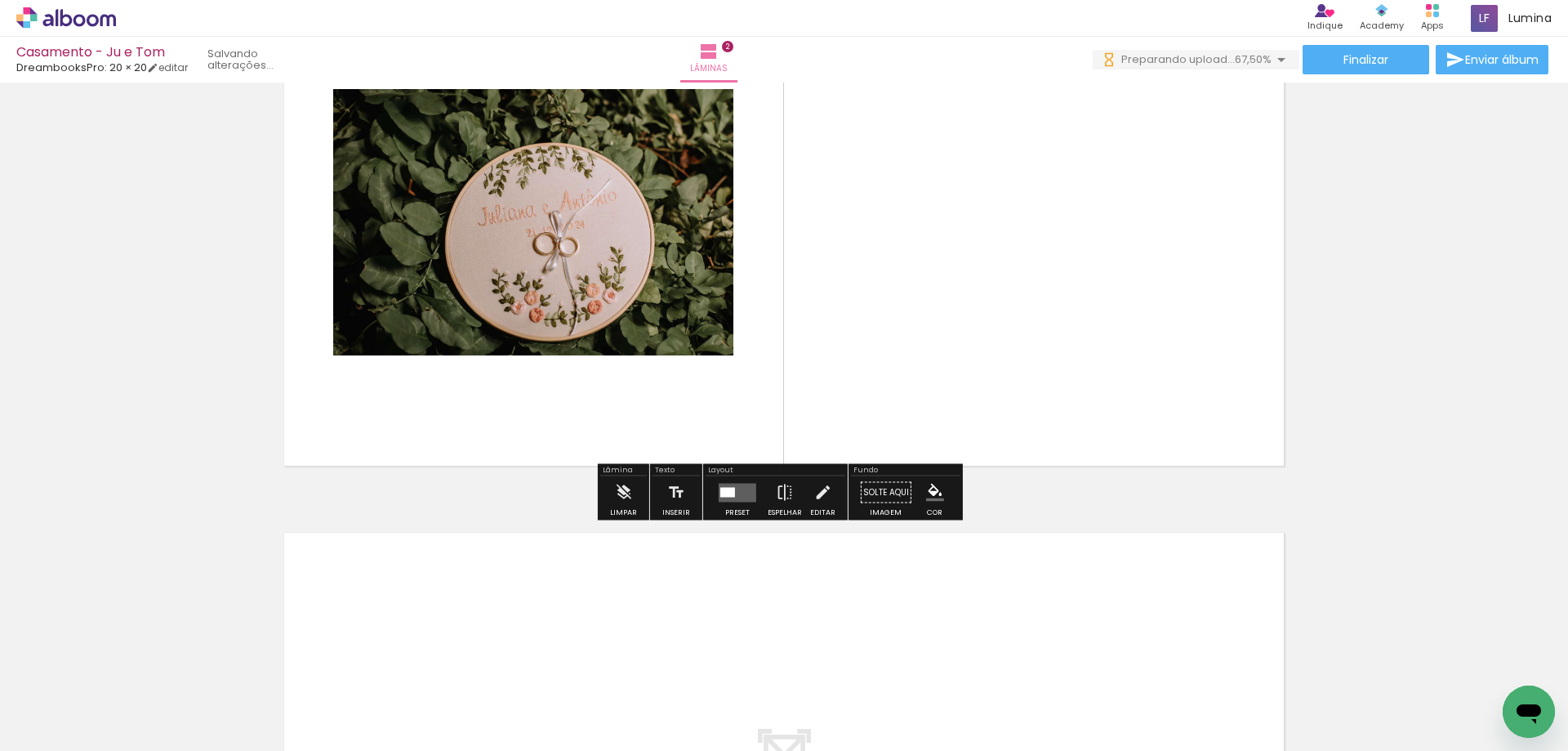
scroll to position [739, 0]
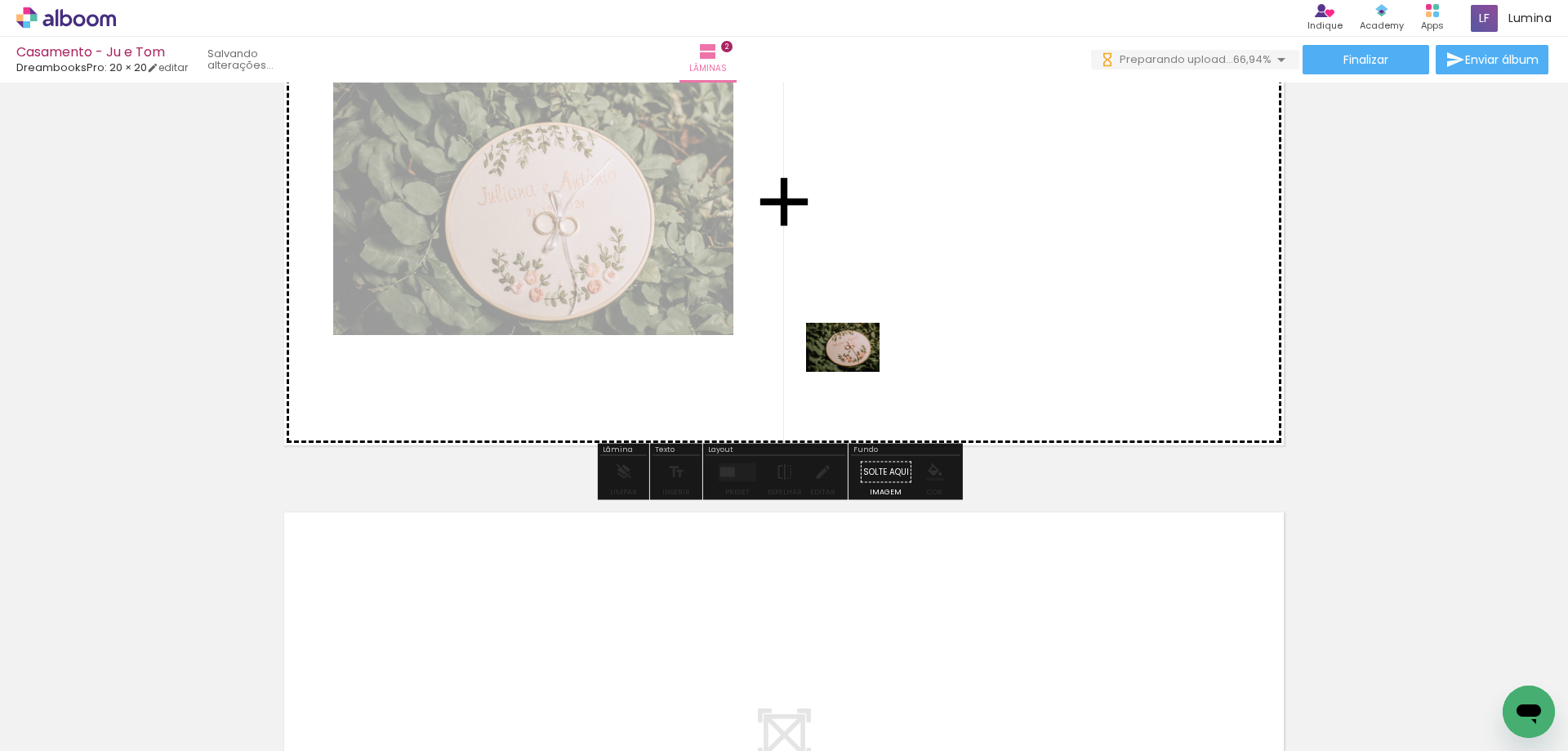
drag, startPoint x: 965, startPoint y: 718, endPoint x: 856, endPoint y: 339, distance: 394.4
click at [856, 339] on quentale-workspace at bounding box center [784, 376] width 1568 height 751
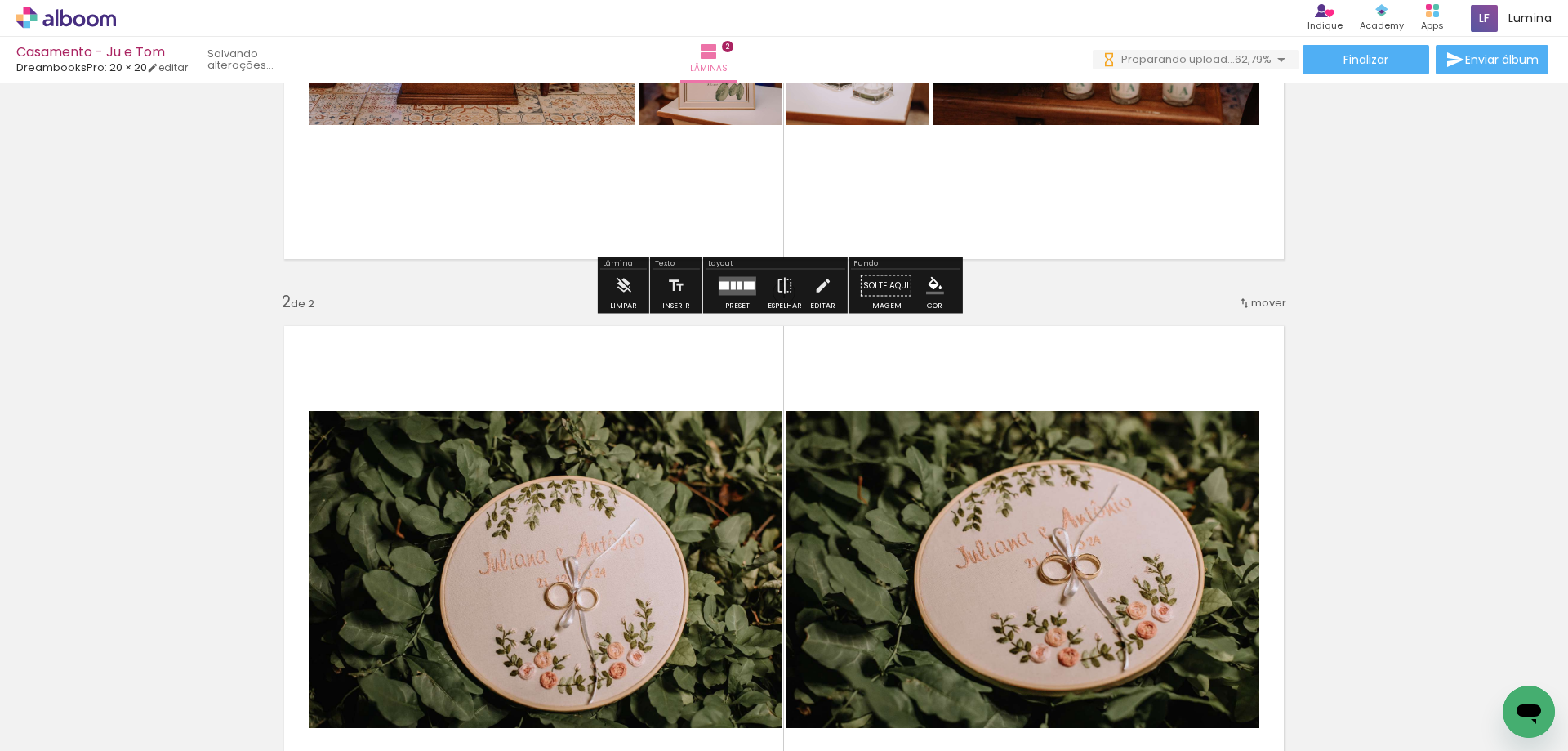
scroll to position [412, 0]
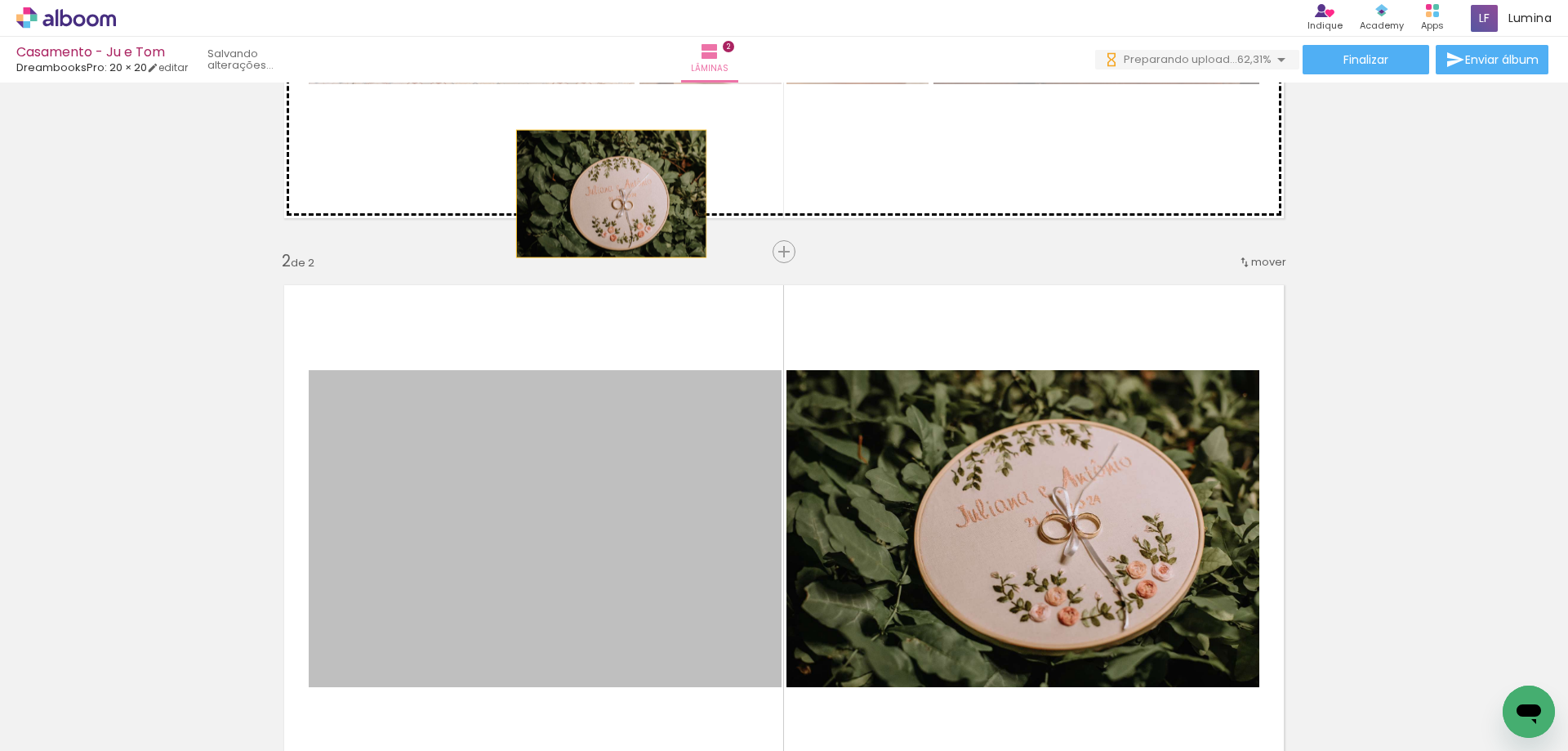
drag, startPoint x: 617, startPoint y: 535, endPoint x: 698, endPoint y: 305, distance: 243.8
click at [604, 195] on div "Inserir lâmina 1 de 2 Inserir lâmina 2 de 2" at bounding box center [784, 507] width 1568 height 1663
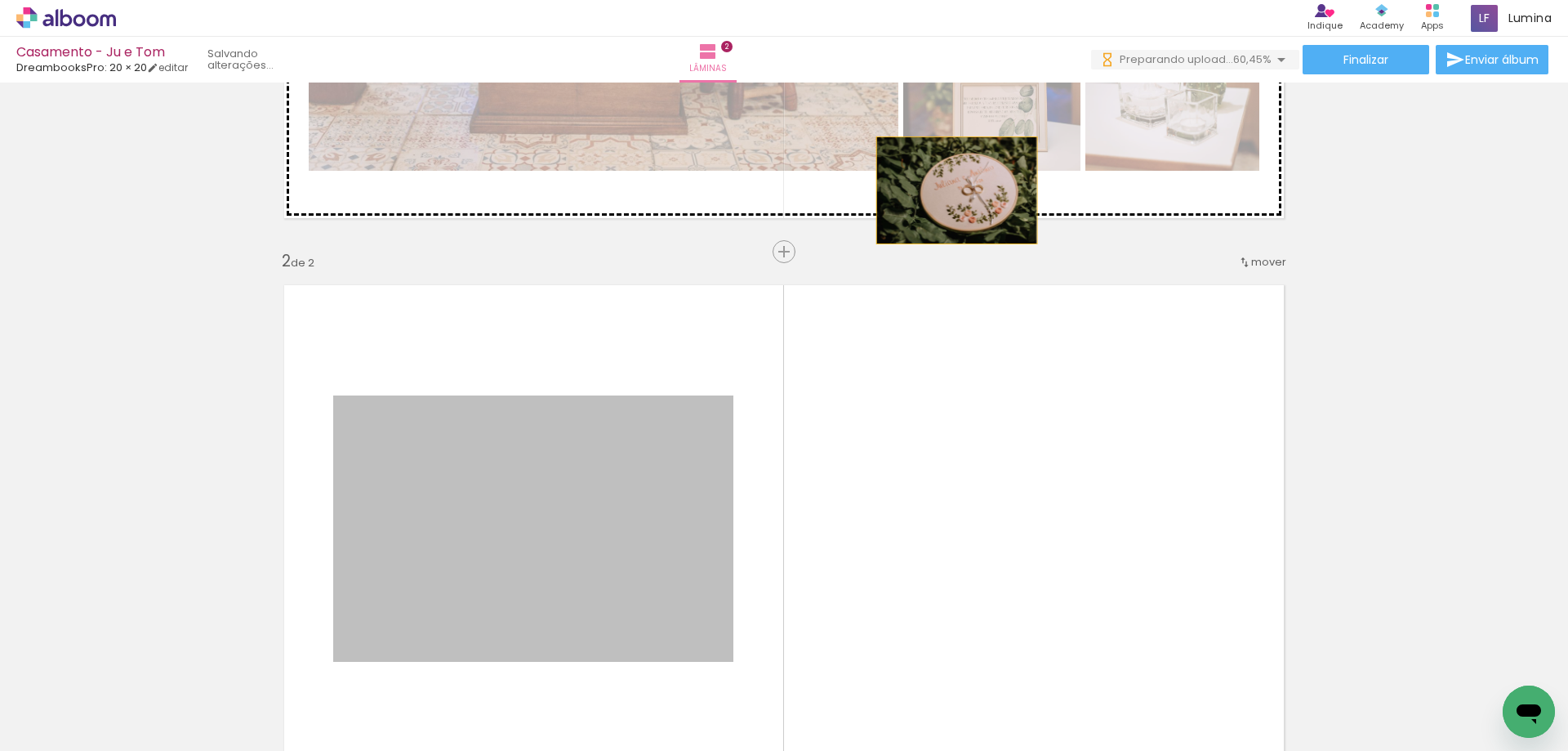
scroll to position [0, 0]
drag, startPoint x: 783, startPoint y: 402, endPoint x: 951, endPoint y: 190, distance: 270.5
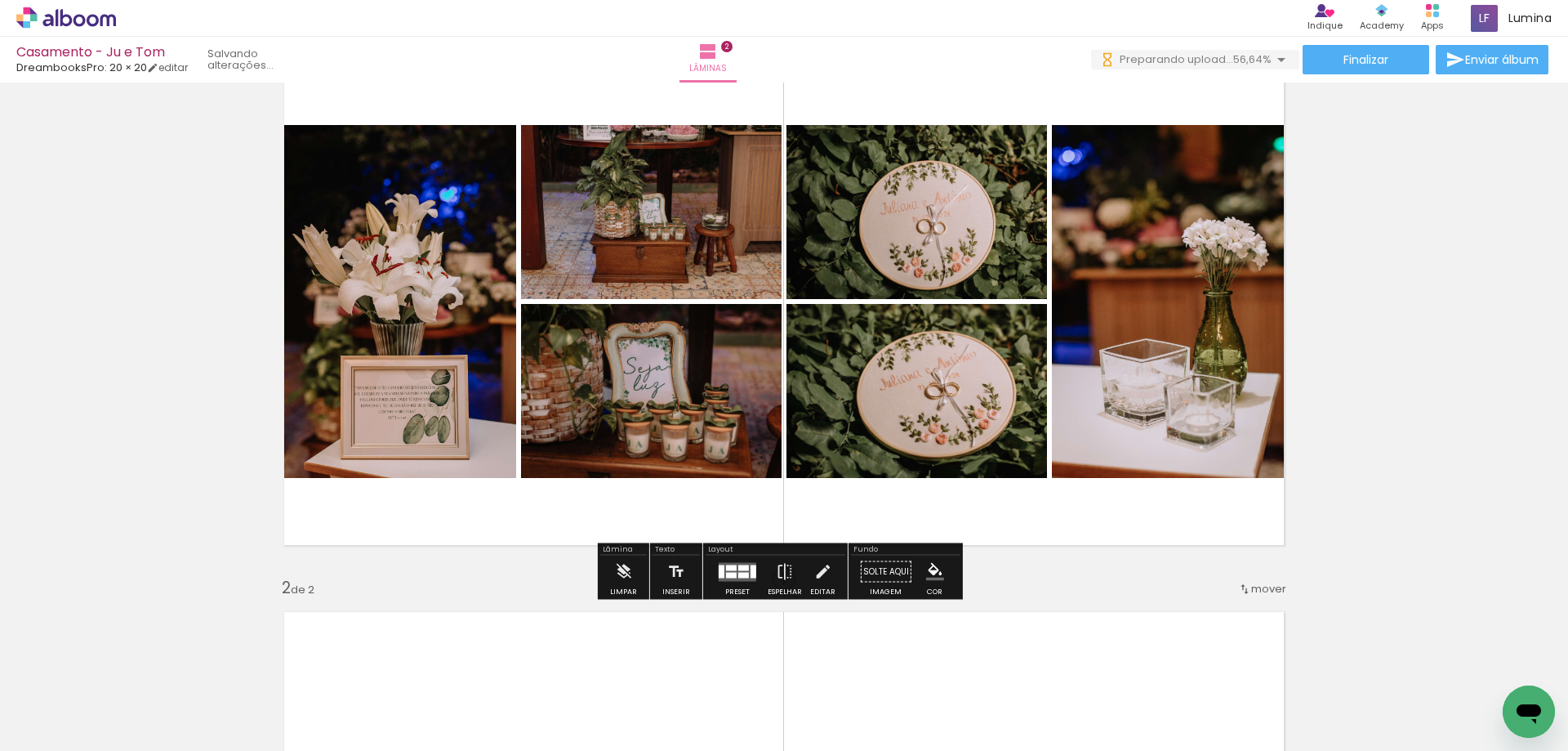
click at [728, 599] on div "Layout Preset Espelhar Editar" at bounding box center [776, 571] width 145 height 56
click at [741, 569] on quentale-layouter at bounding box center [738, 572] width 38 height 19
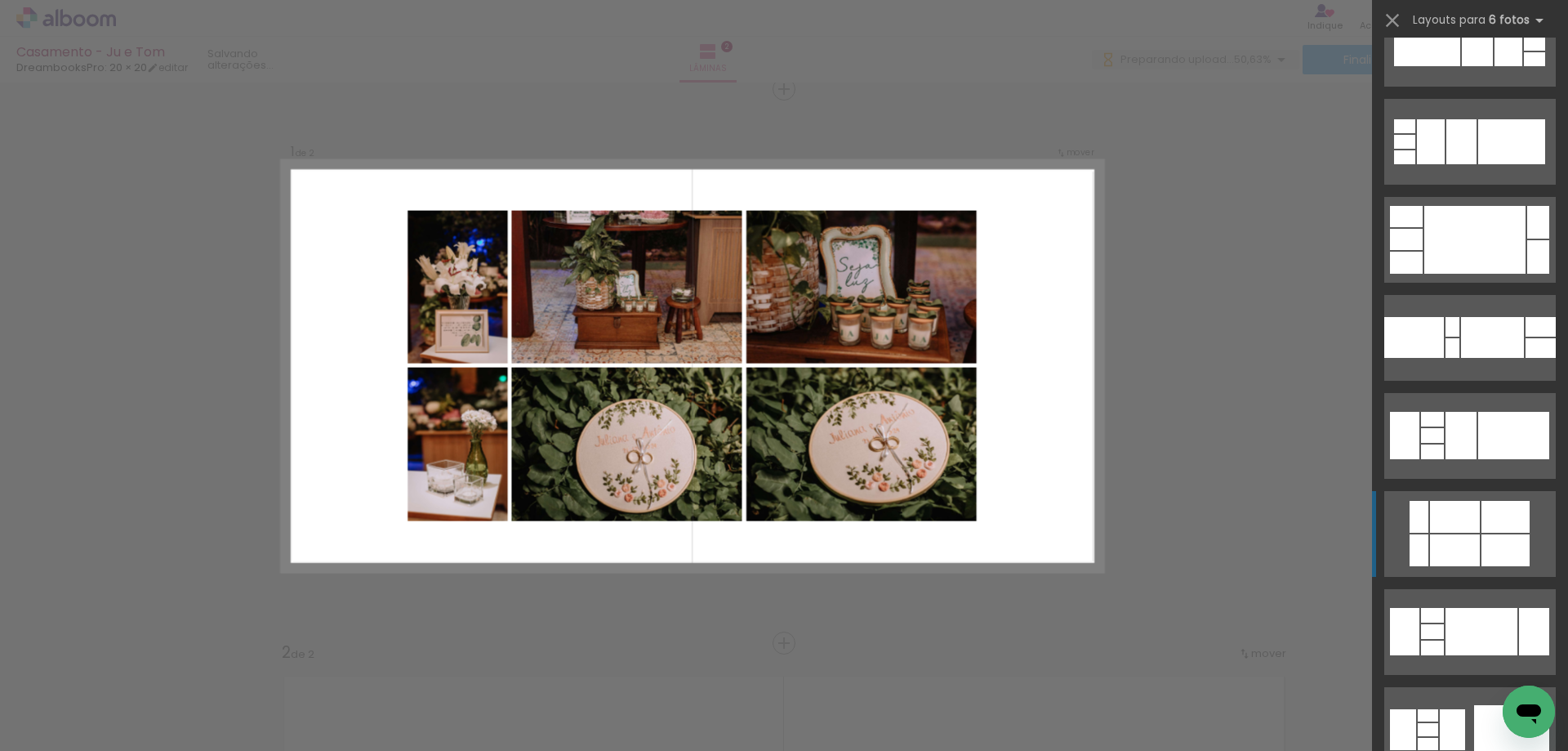
scroll to position [307, 0]
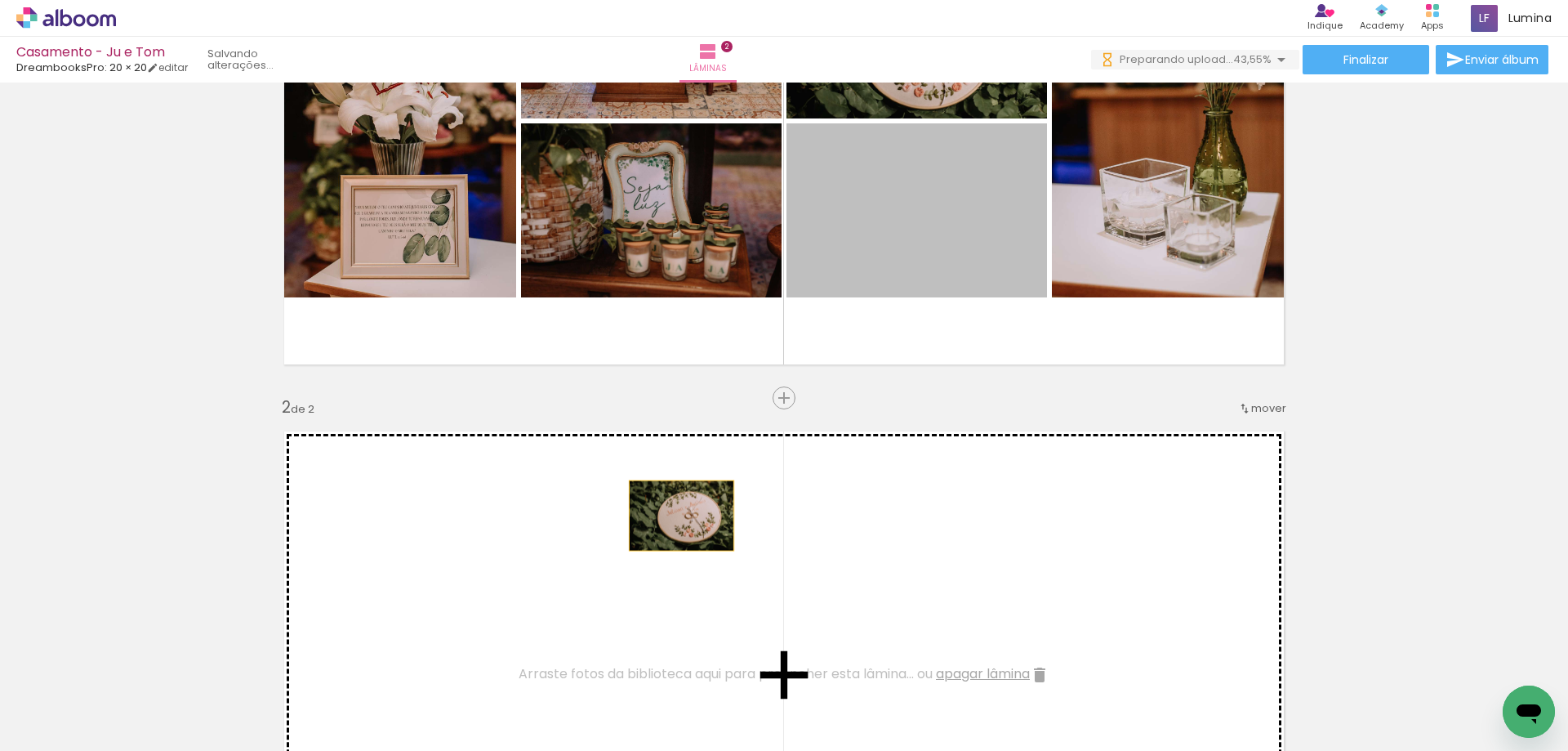
drag, startPoint x: 917, startPoint y: 239, endPoint x: 889, endPoint y: 207, distance: 42.5
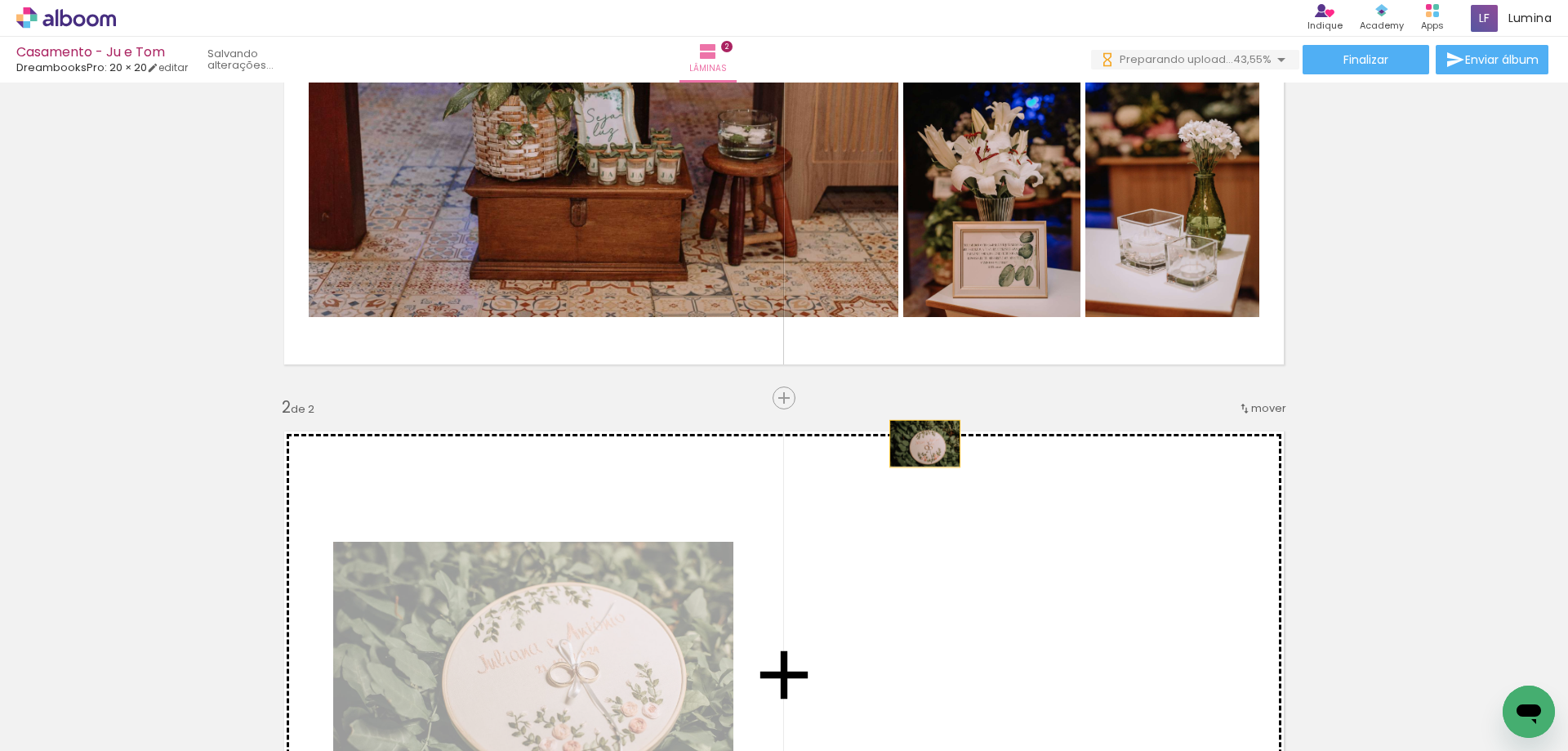
drag, startPoint x: 1181, startPoint y: 169, endPoint x: 919, endPoint y: 607, distance: 510.4
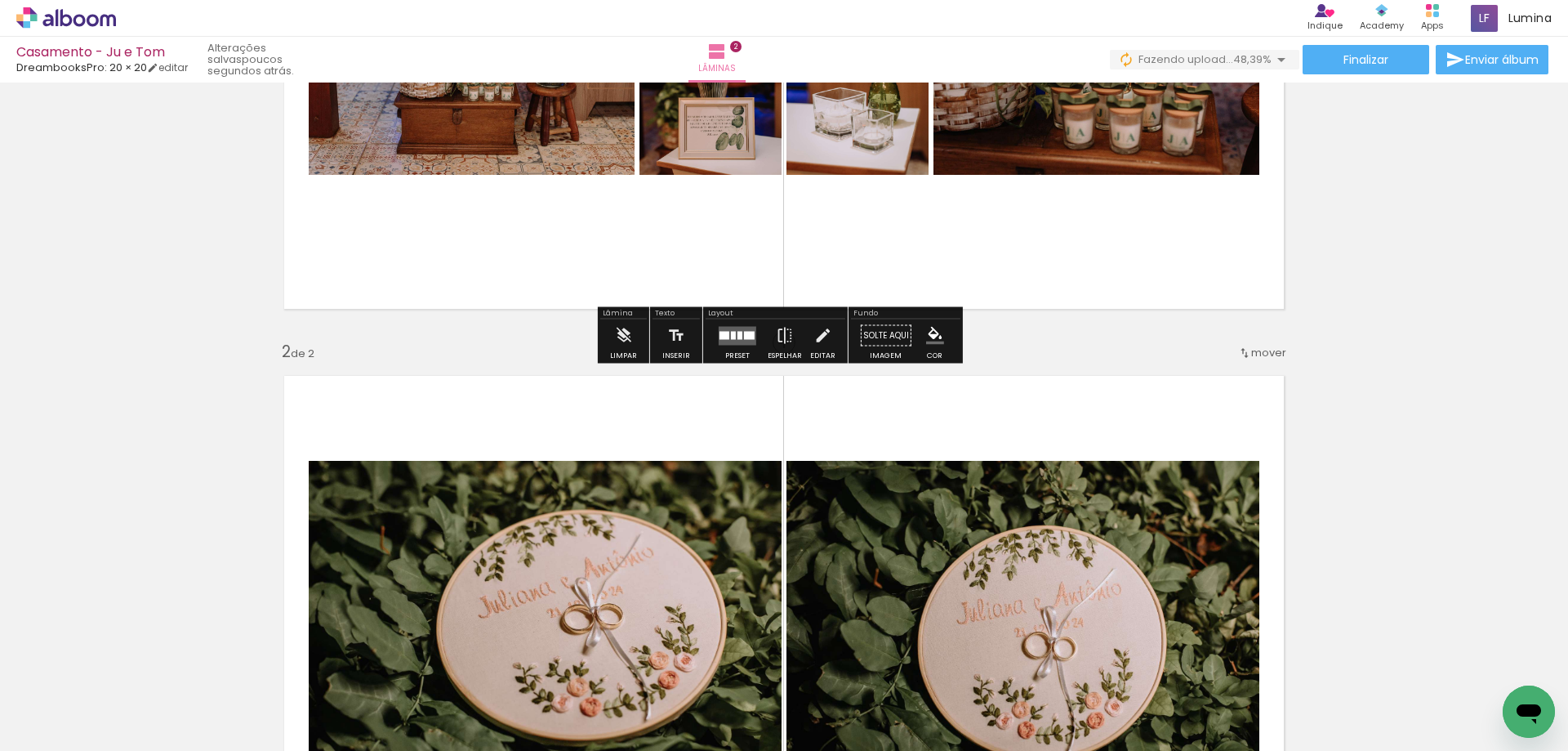
scroll to position [326, 0]
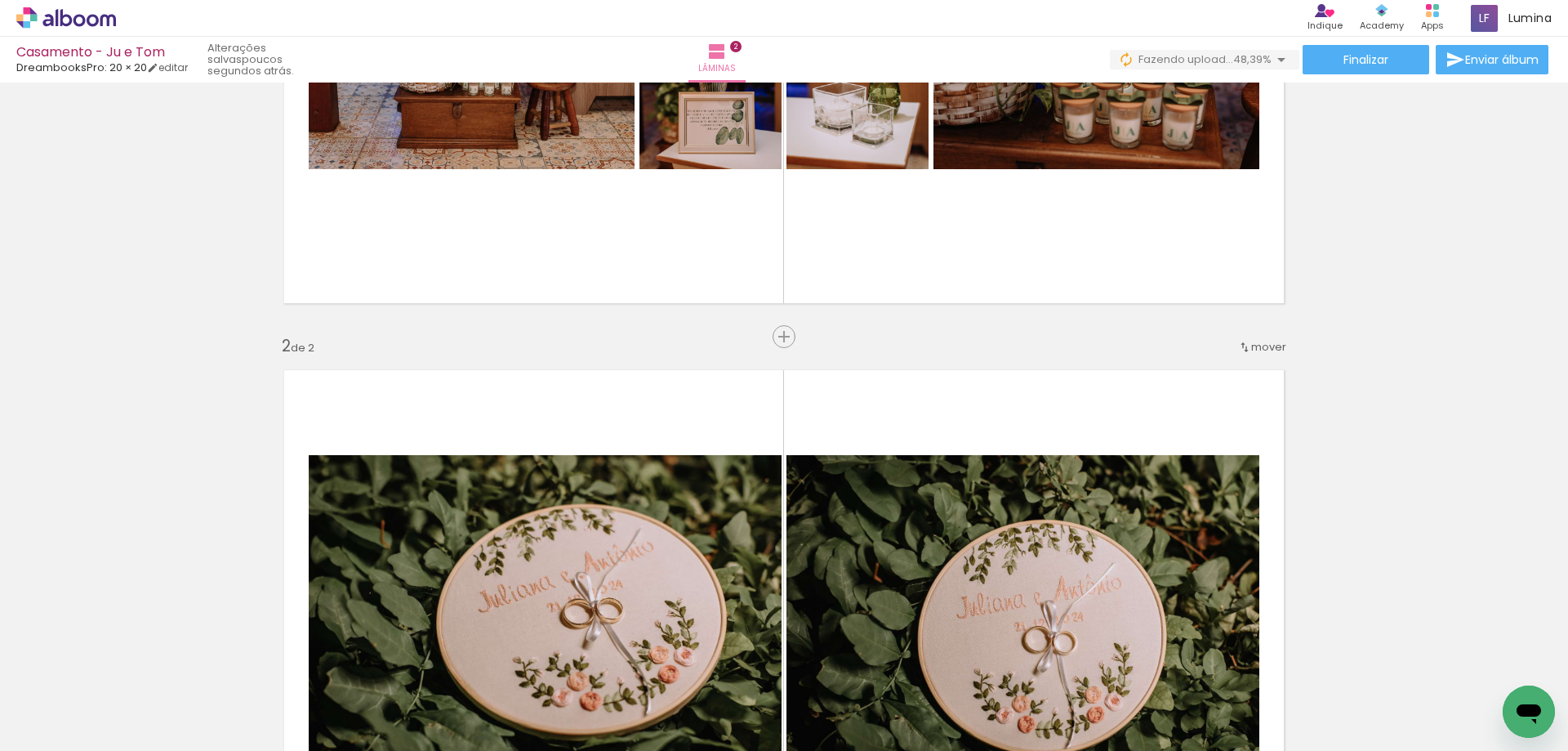
click at [1251, 343] on span "mover" at bounding box center [1268, 347] width 35 height 16
click at [1219, 346] on span "1" at bounding box center [1221, 344] width 4 height 27
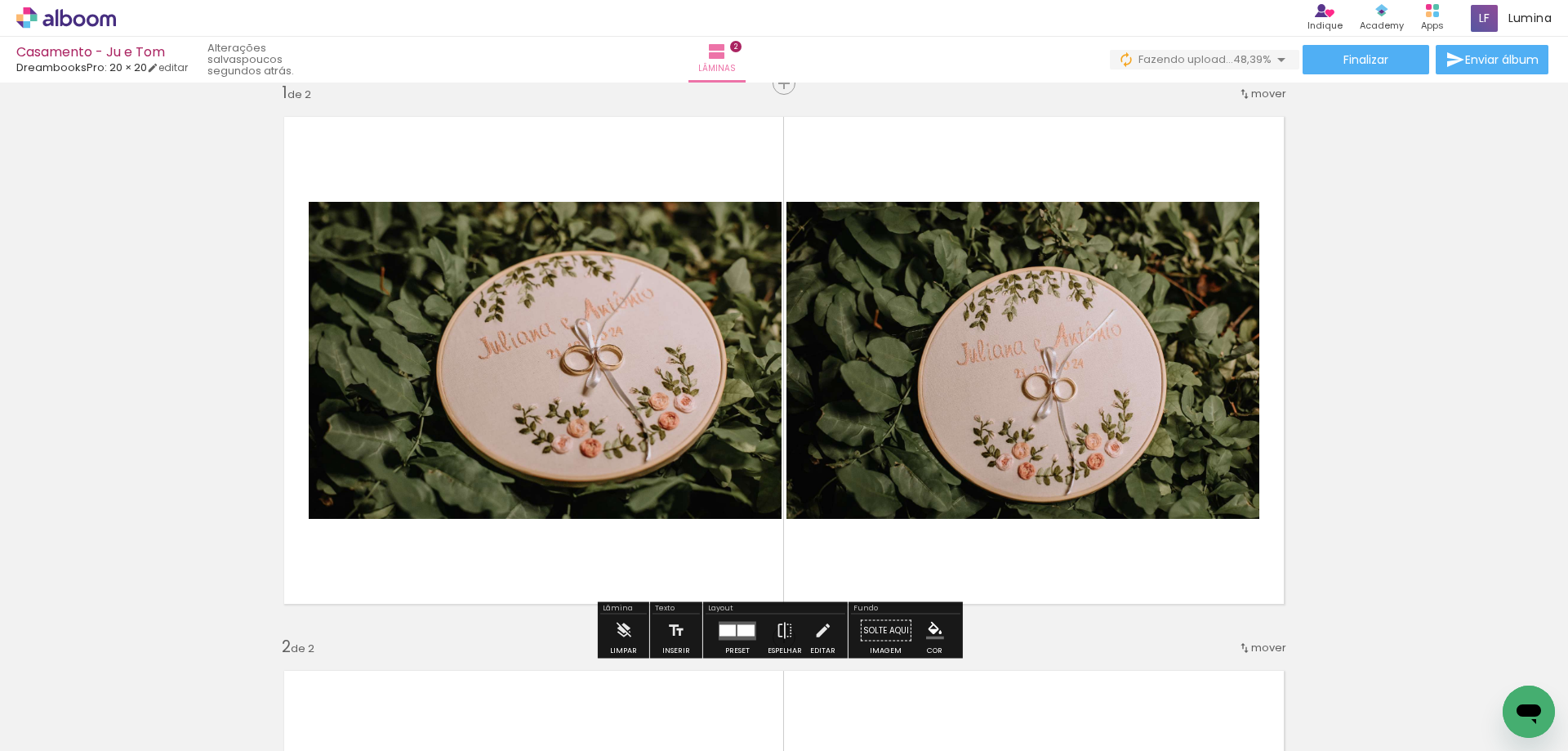
scroll to position [22, 0]
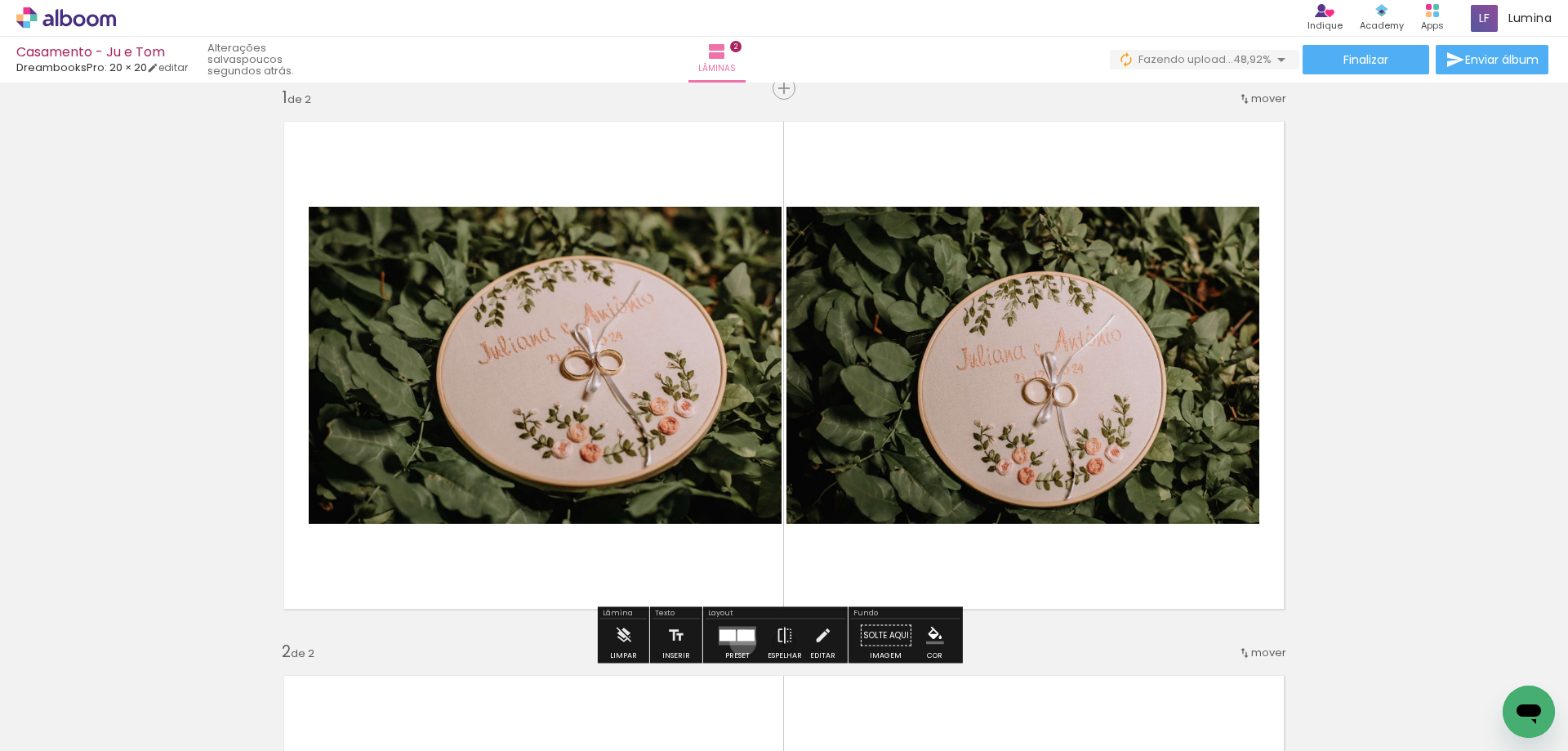
click at [740, 642] on quentale-layouter at bounding box center [738, 636] width 38 height 19
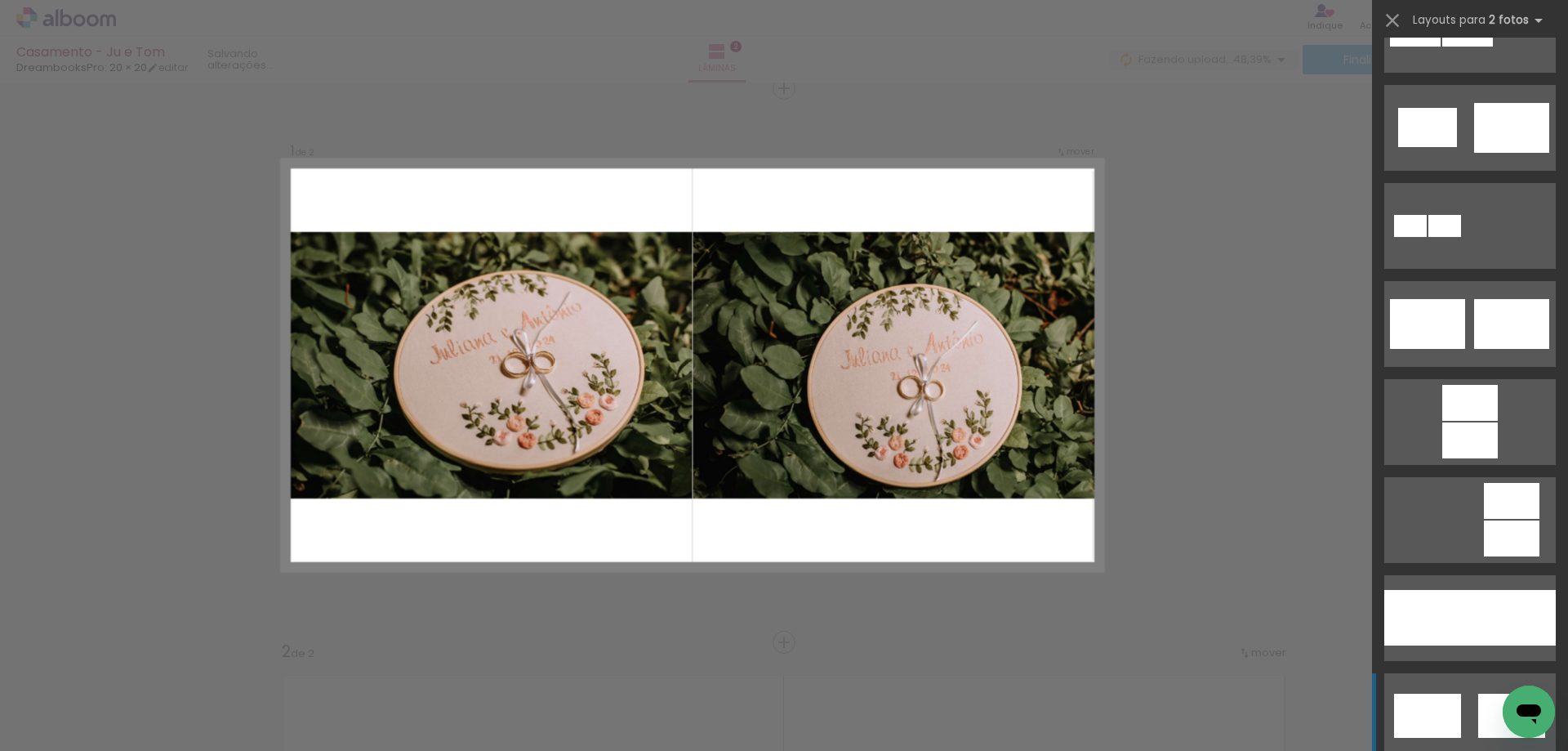
scroll to position [572, 0]
